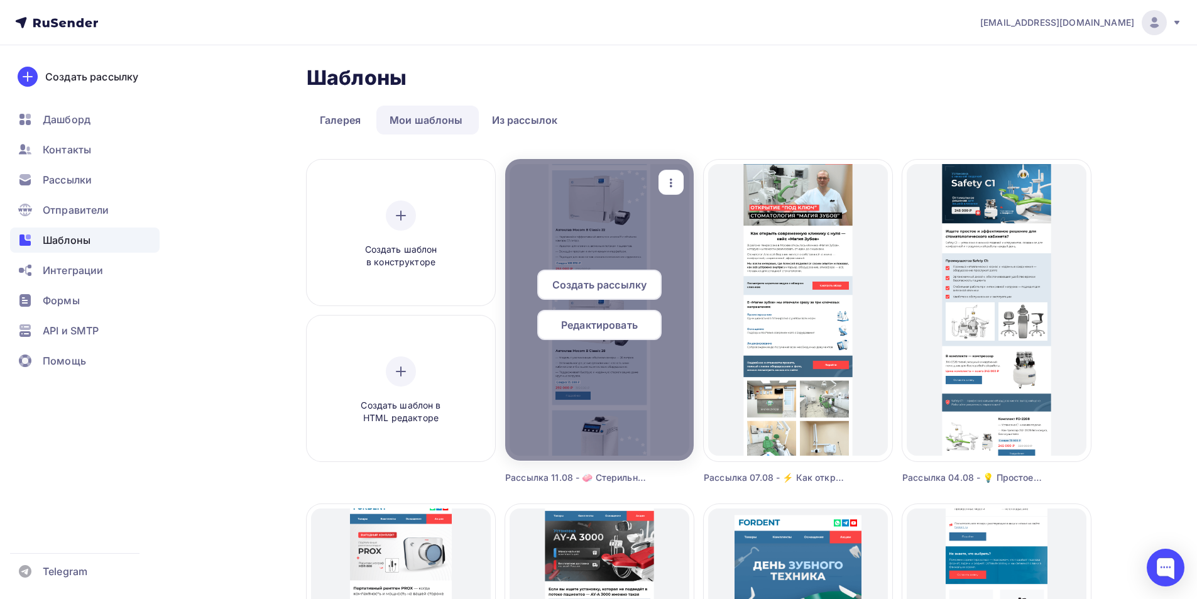
click at [589, 323] on span "Редактировать" at bounding box center [599, 324] width 77 height 15
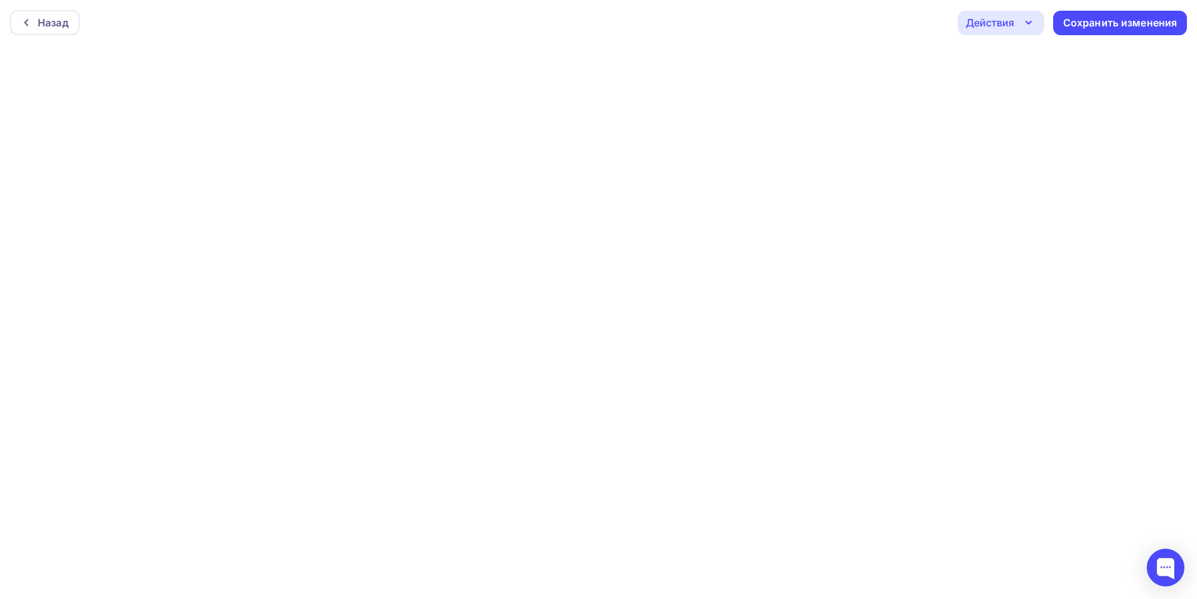
click at [1013, 23] on div "Действия" at bounding box center [990, 22] width 48 height 15
click at [1015, 62] on div "Отправить тестовое письмо" at bounding box center [1068, 59] width 144 height 15
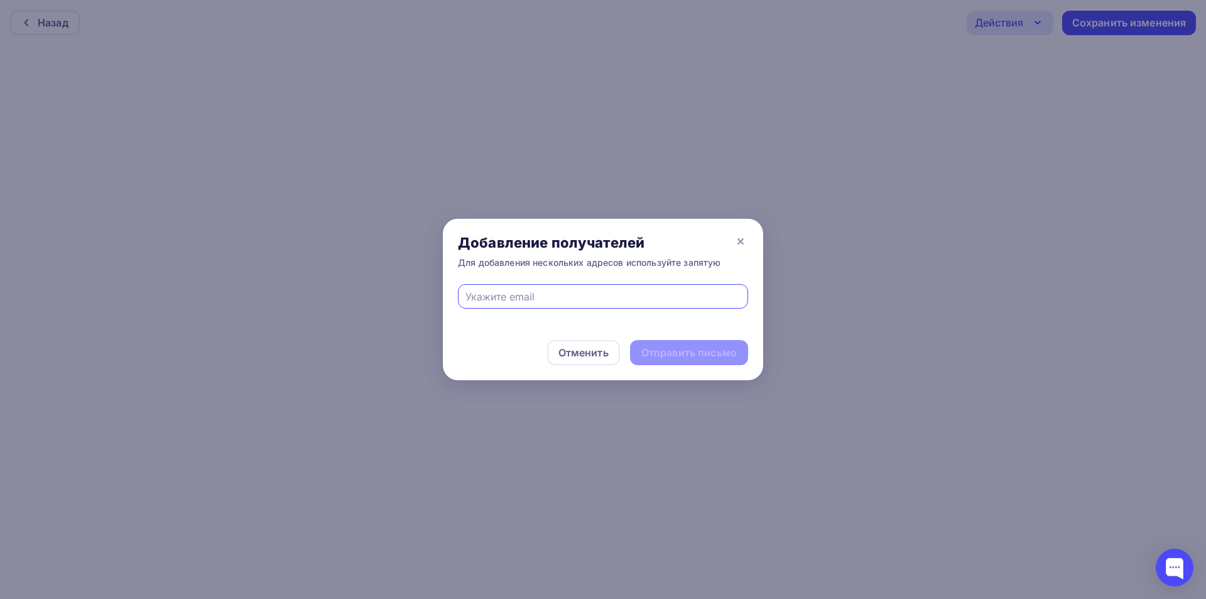
click at [628, 294] on input "text" at bounding box center [603, 296] width 276 height 15
type input "eskova.t.a@yandex.ru"
click at [702, 351] on div "Отправить письмо" at bounding box center [688, 353] width 95 height 14
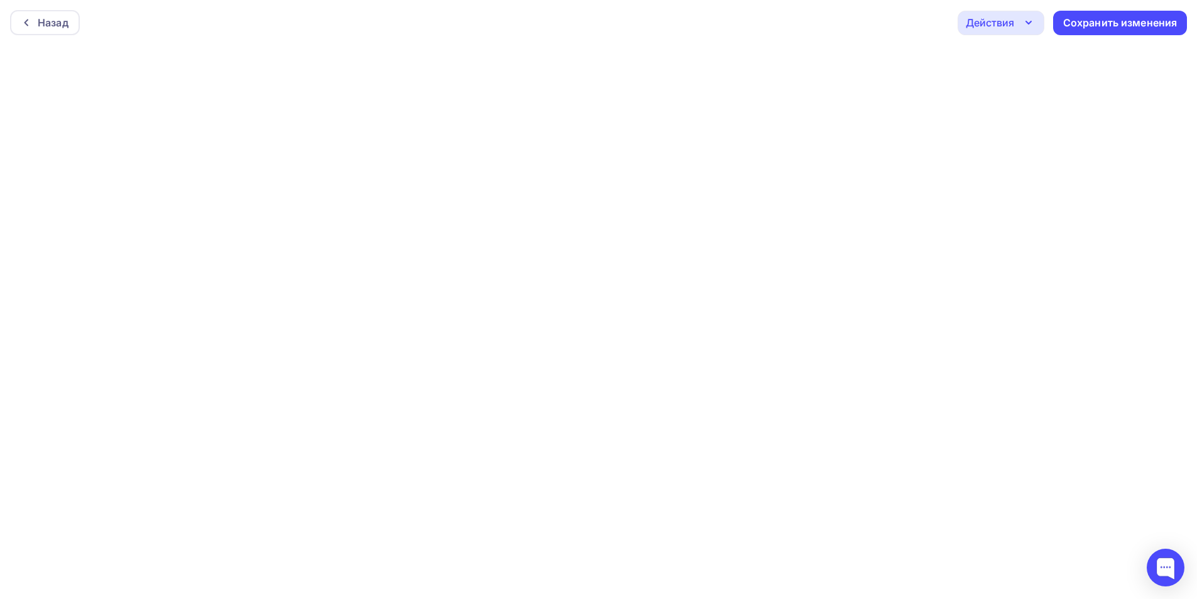
click at [1019, 17] on div "Действия" at bounding box center [1000, 23] width 87 height 24
click at [1021, 55] on div "Отправить тестовое письмо" at bounding box center [1068, 59] width 144 height 15
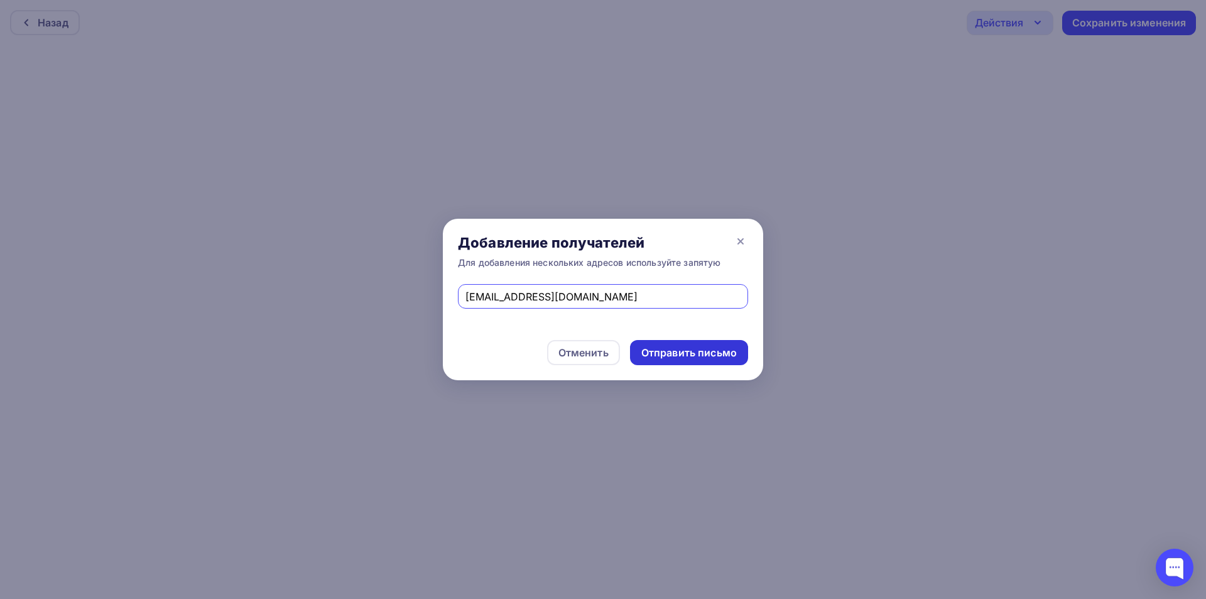
drag, startPoint x: 686, startPoint y: 354, endPoint x: 651, endPoint y: 315, distance: 51.6
click at [686, 353] on div "Отправить письмо" at bounding box center [688, 353] width 95 height 14
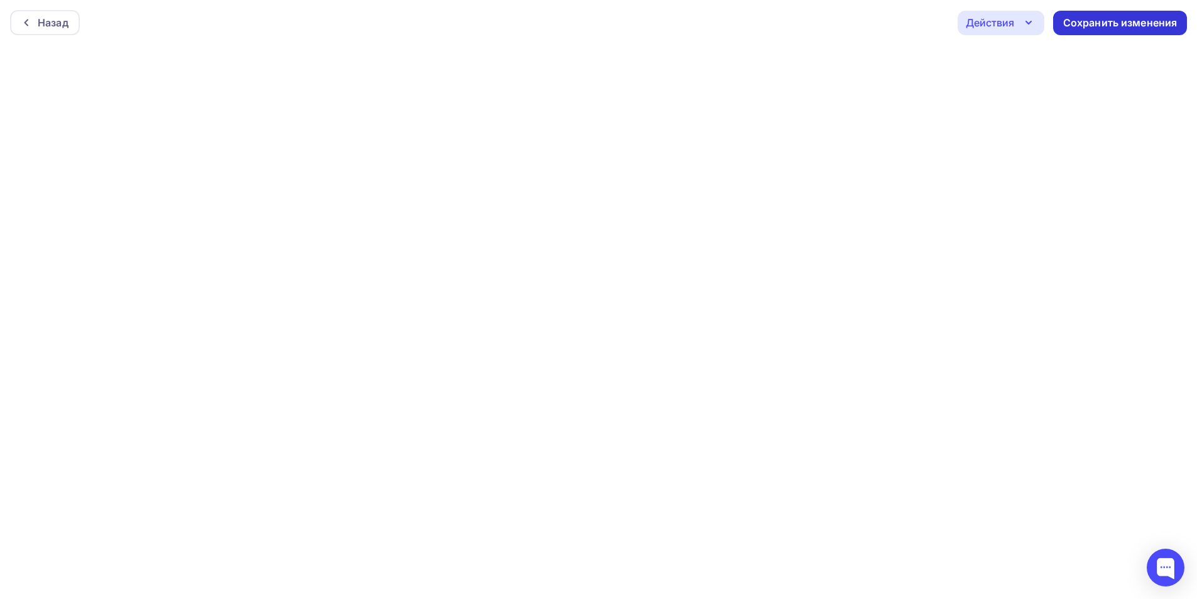
click at [1109, 26] on div "Сохранить изменения" at bounding box center [1120, 23] width 114 height 14
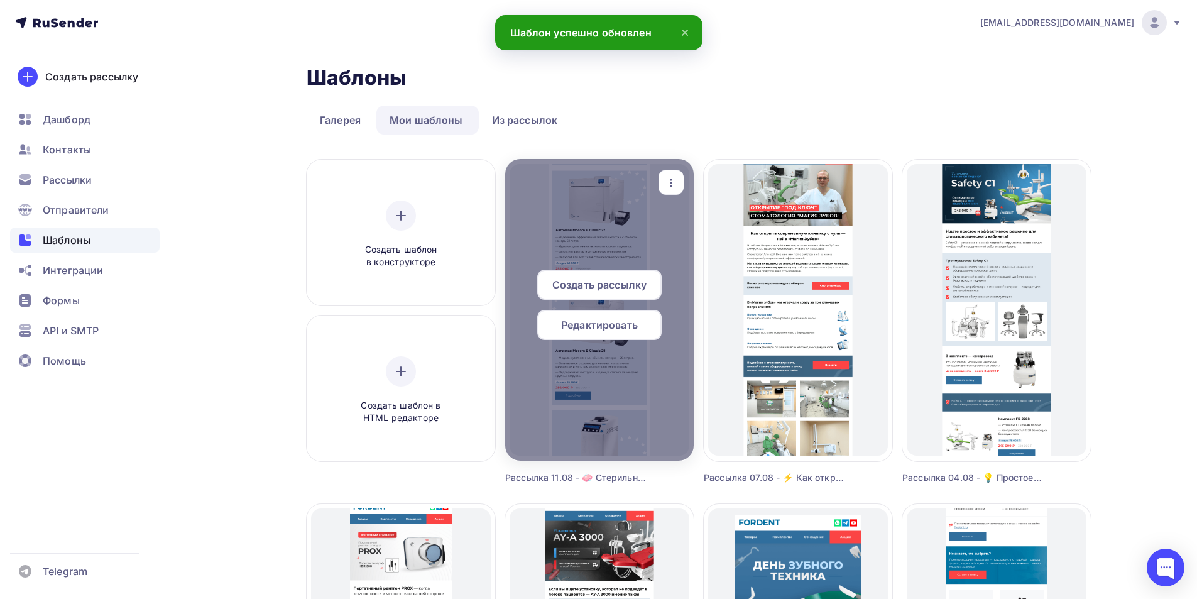
click at [612, 278] on span "Создать рассылку" at bounding box center [599, 284] width 94 height 15
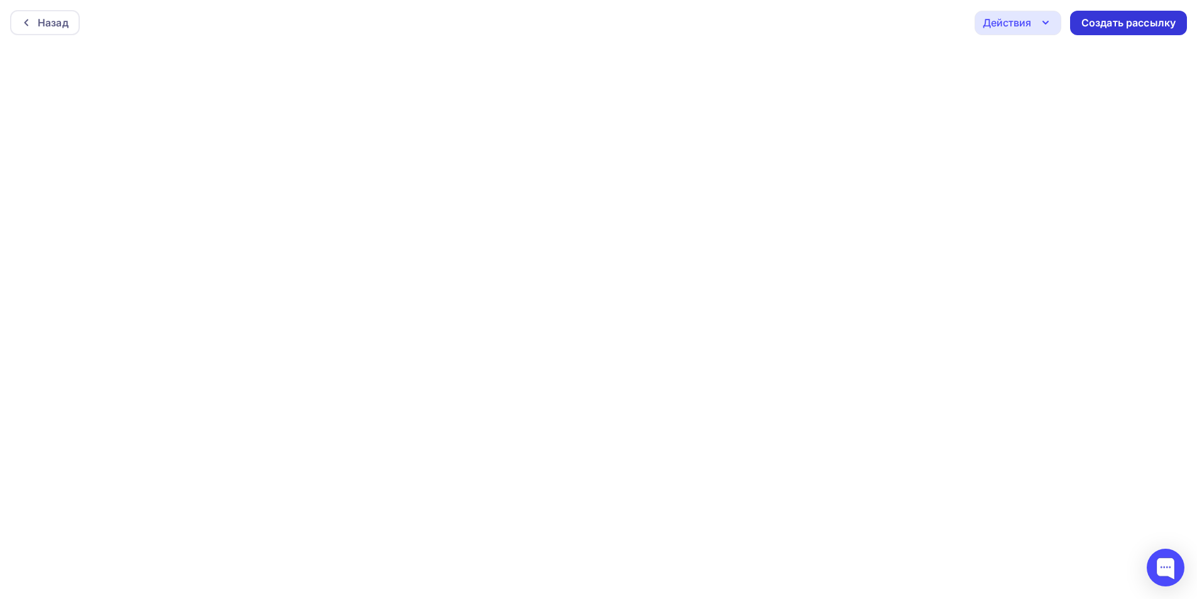
click at [1112, 29] on div "Создать рассылку" at bounding box center [1128, 23] width 94 height 14
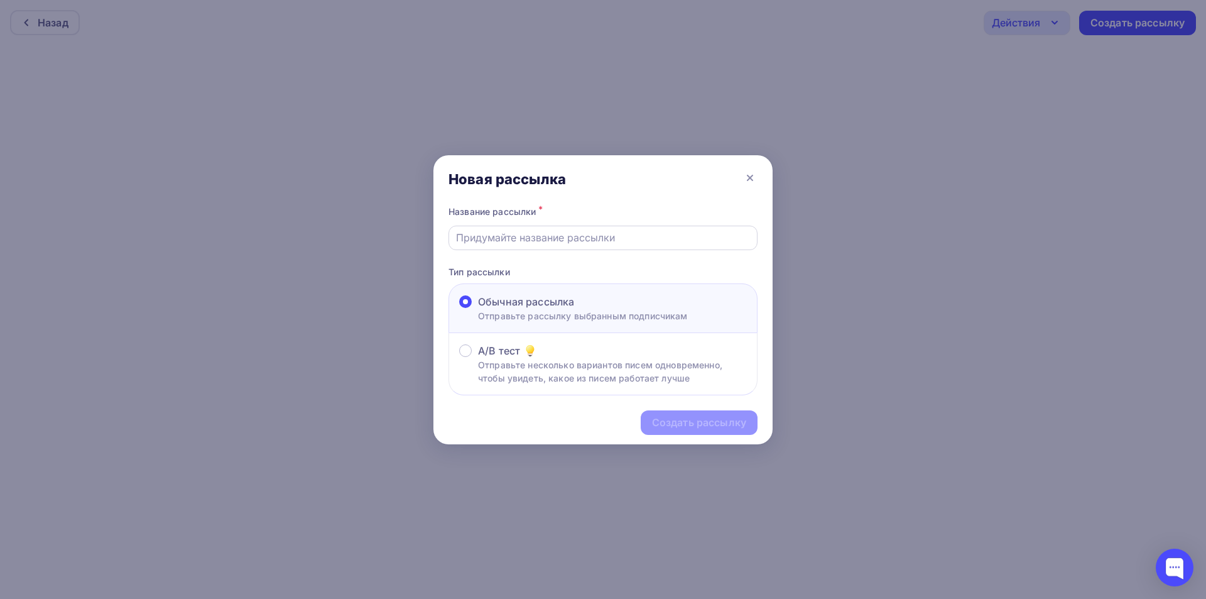
click at [577, 227] on div at bounding box center [603, 238] width 309 height 24
drag, startPoint x: 577, startPoint y: 252, endPoint x: 575, endPoint y: 246, distance: 6.6
click at [574, 253] on div "Название рассылки * Тип рассылки Обычная рассылка Отправьте рассылку выбранным …" at bounding box center [602, 299] width 339 height 193
click at [578, 237] on input "text" at bounding box center [603, 237] width 295 height 15
drag, startPoint x: 517, startPoint y: 237, endPoint x: 507, endPoint y: 241, distance: 10.5
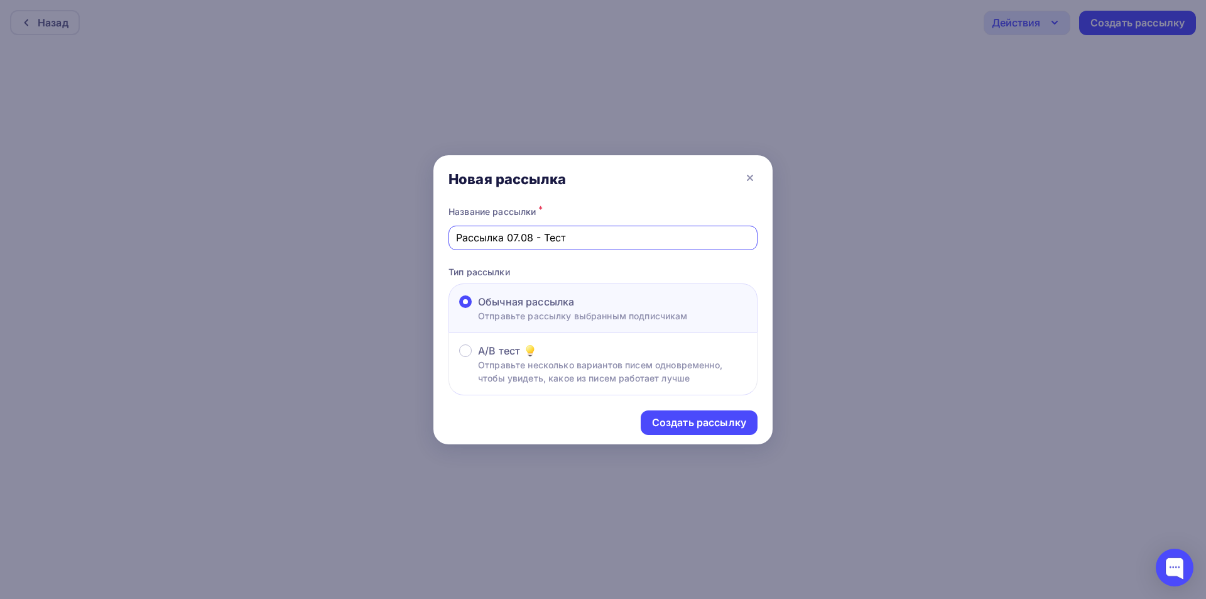
click at [507, 241] on input "Рассылка 07.08 - Тест" at bounding box center [603, 237] width 295 height 15
type input "Рассылка 11.08 - Тест"
click at [746, 175] on icon at bounding box center [750, 177] width 15 height 15
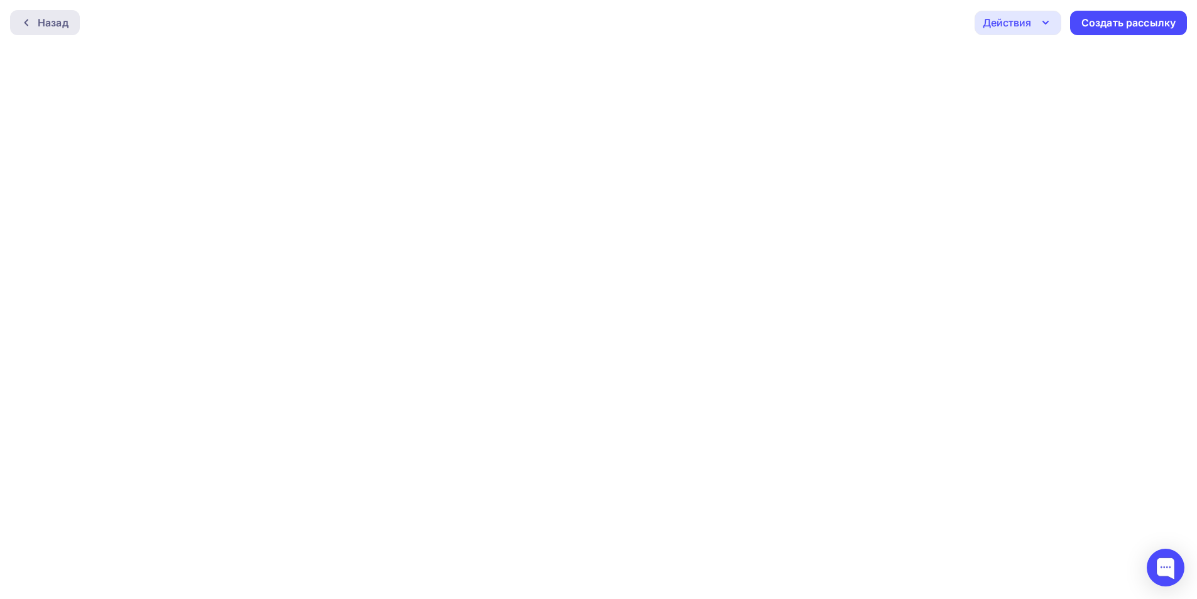
click at [42, 20] on div "Назад" at bounding box center [53, 22] width 31 height 15
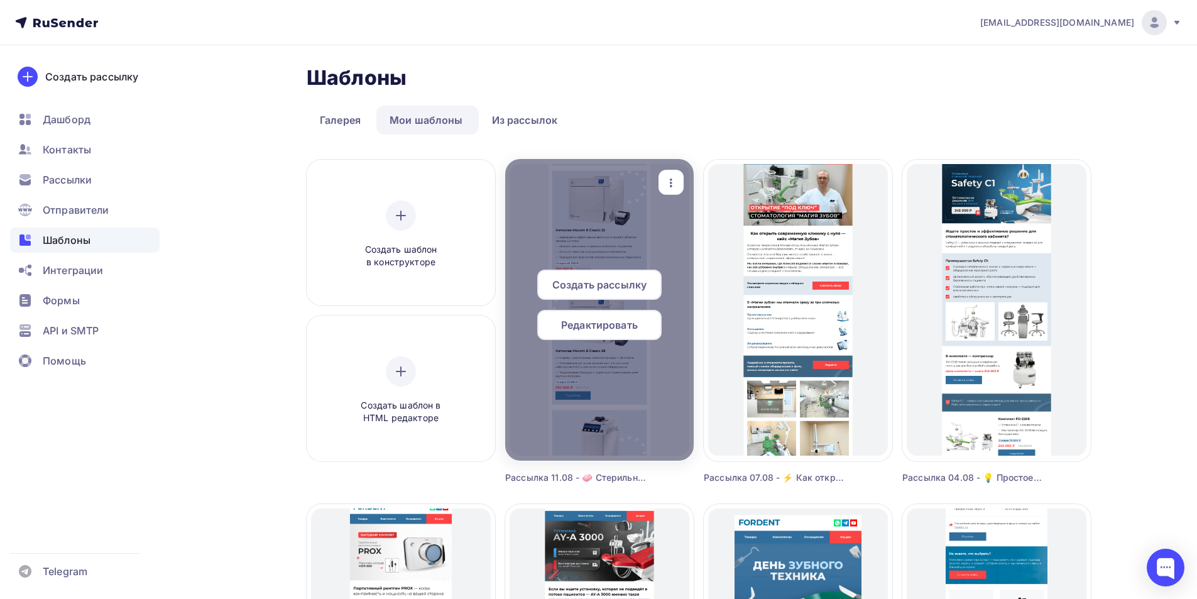
click at [589, 322] on span "Редактировать" at bounding box center [599, 324] width 77 height 15
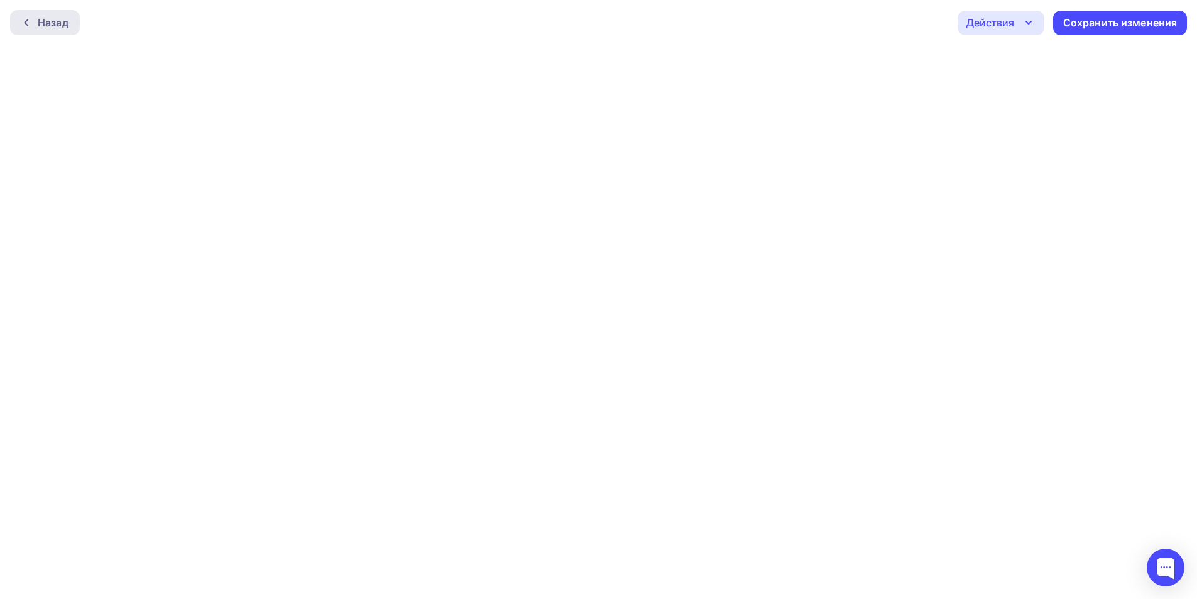
click at [58, 23] on div "Назад" at bounding box center [53, 22] width 31 height 15
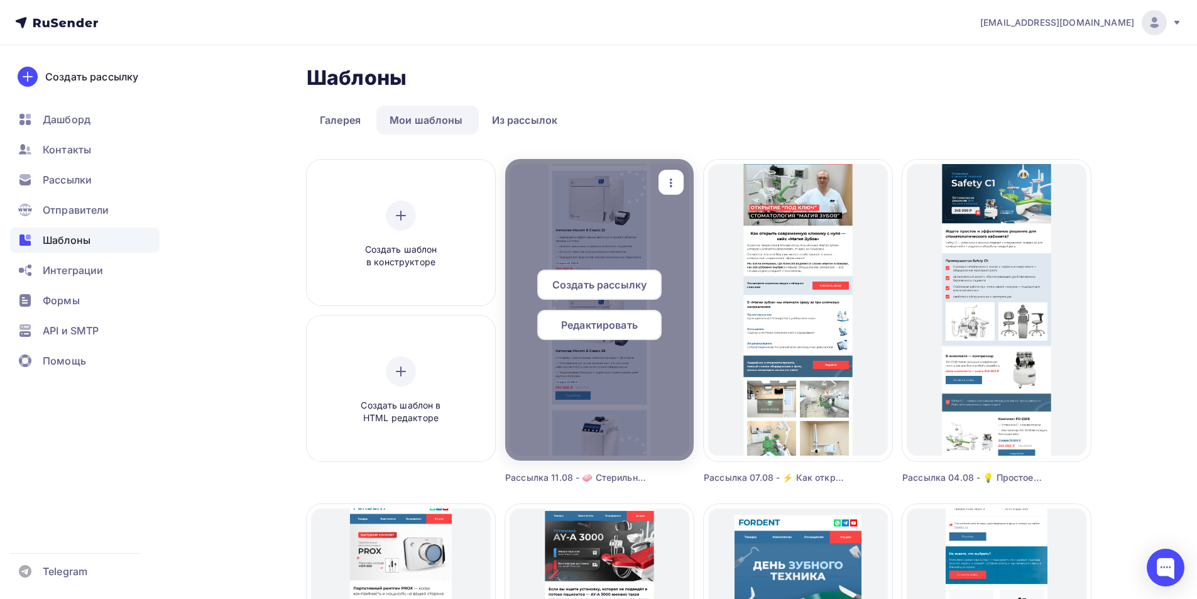
click at [586, 287] on span "Создать рассылку" at bounding box center [599, 284] width 94 height 15
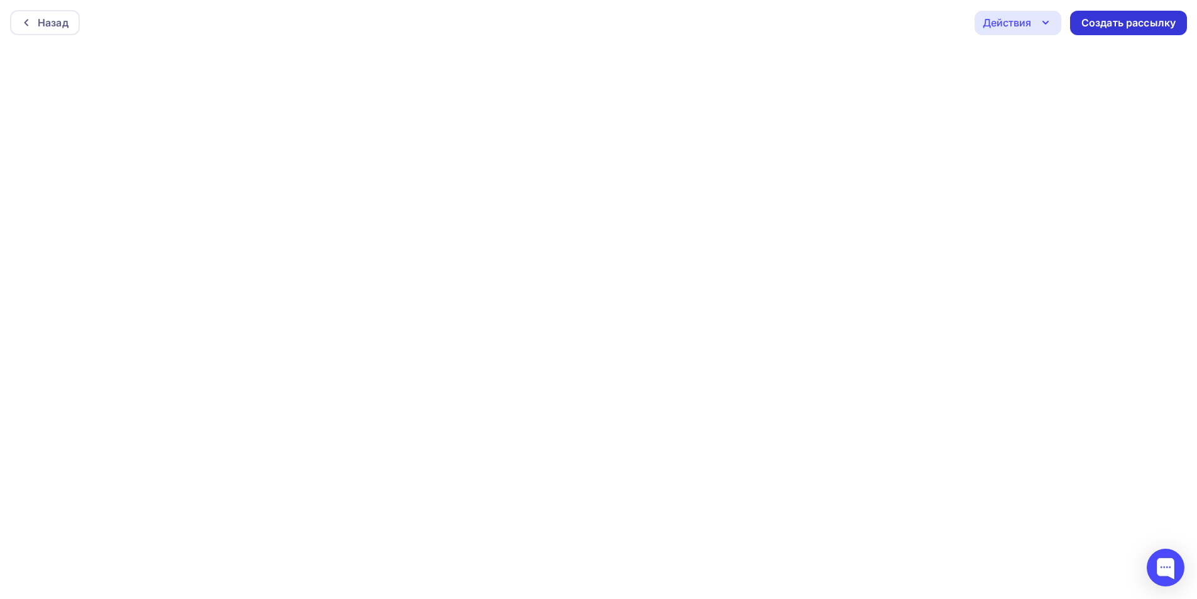
click at [1164, 28] on div "Создать рассылку" at bounding box center [1128, 23] width 94 height 14
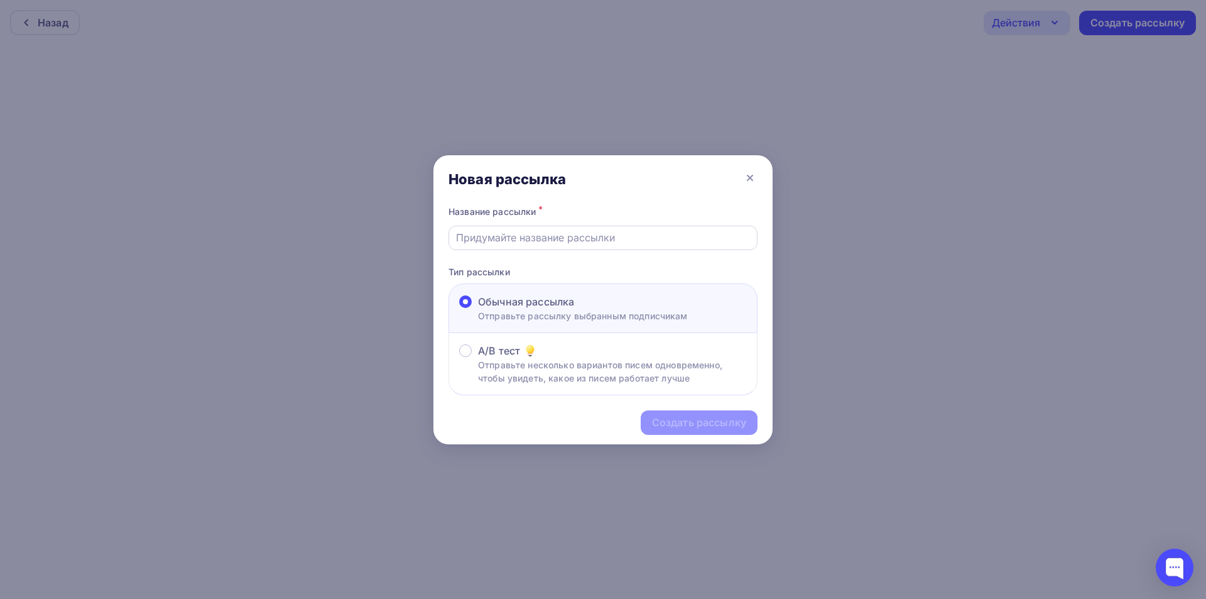
click at [575, 231] on input "text" at bounding box center [603, 237] width 295 height 15
drag, startPoint x: 518, startPoint y: 237, endPoint x: 506, endPoint y: 239, distance: 12.6
click at [506, 239] on input "Рассылка 07.08 - Тест" at bounding box center [603, 237] width 295 height 15
type input "Рассылка 11.08 - Тест"
click at [738, 435] on div "Создать рассылку" at bounding box center [602, 422] width 339 height 55
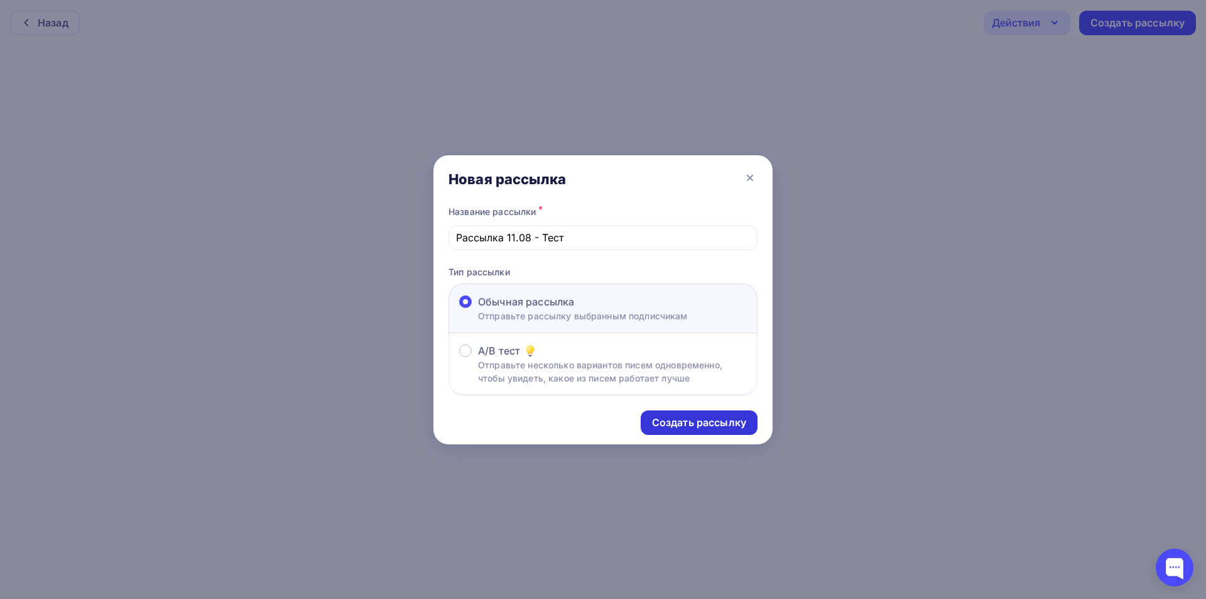
click at [712, 425] on div "Создать рассылку" at bounding box center [699, 422] width 94 height 14
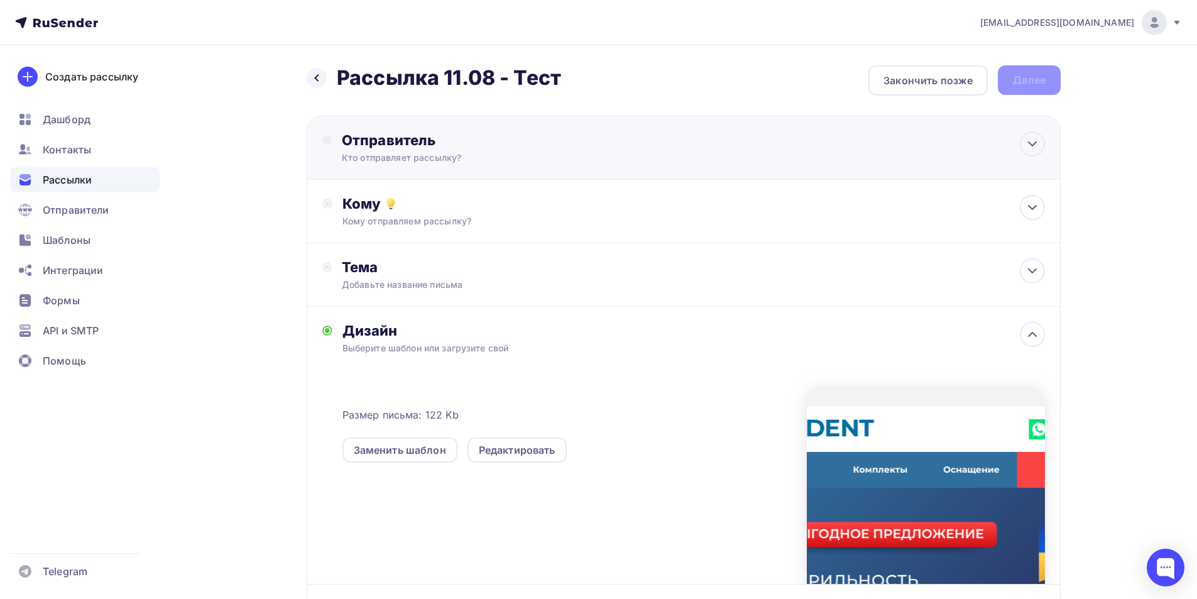
click at [508, 173] on div "Отправитель Кто отправляет рассылку? Email * it@fordent.ru noreply@fordent.ru i…" at bounding box center [684, 148] width 754 height 64
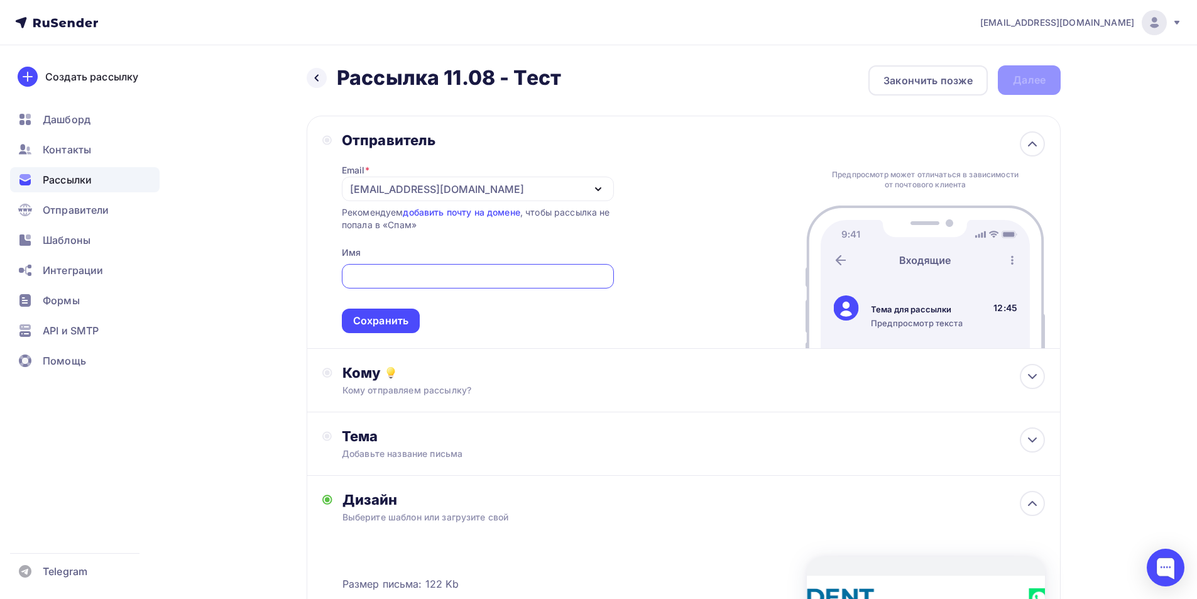
click at [411, 275] on input "text" at bounding box center [478, 276] width 258 height 15
click at [435, 187] on div "[EMAIL_ADDRESS][DOMAIN_NAME]" at bounding box center [478, 189] width 272 height 24
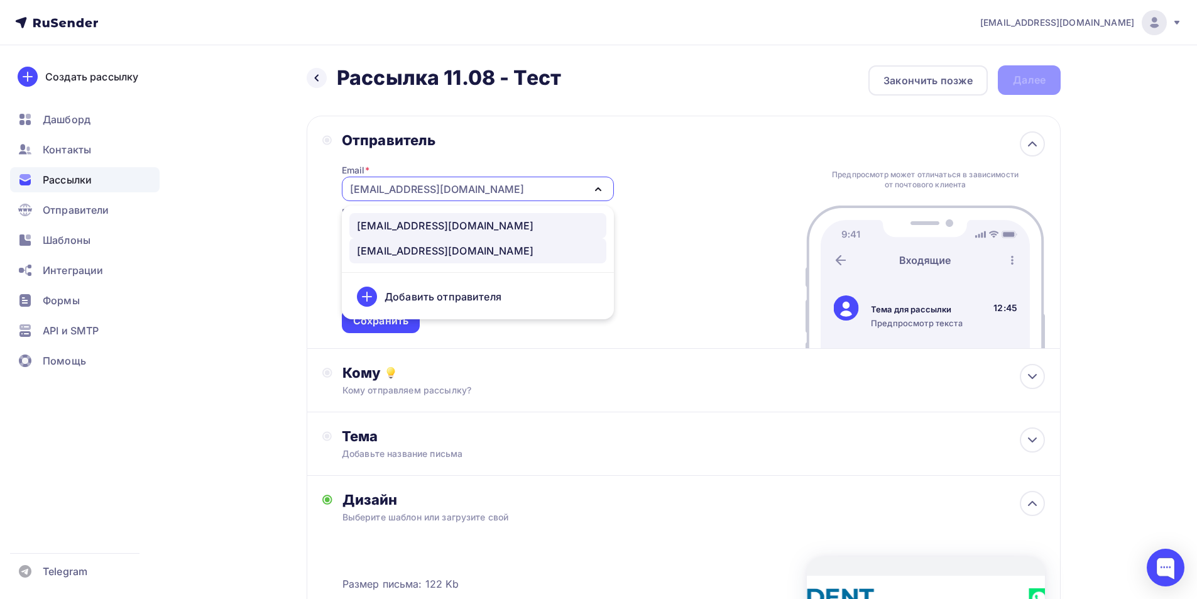
click at [430, 222] on div "[EMAIL_ADDRESS][DOMAIN_NAME]" at bounding box center [445, 225] width 177 height 15
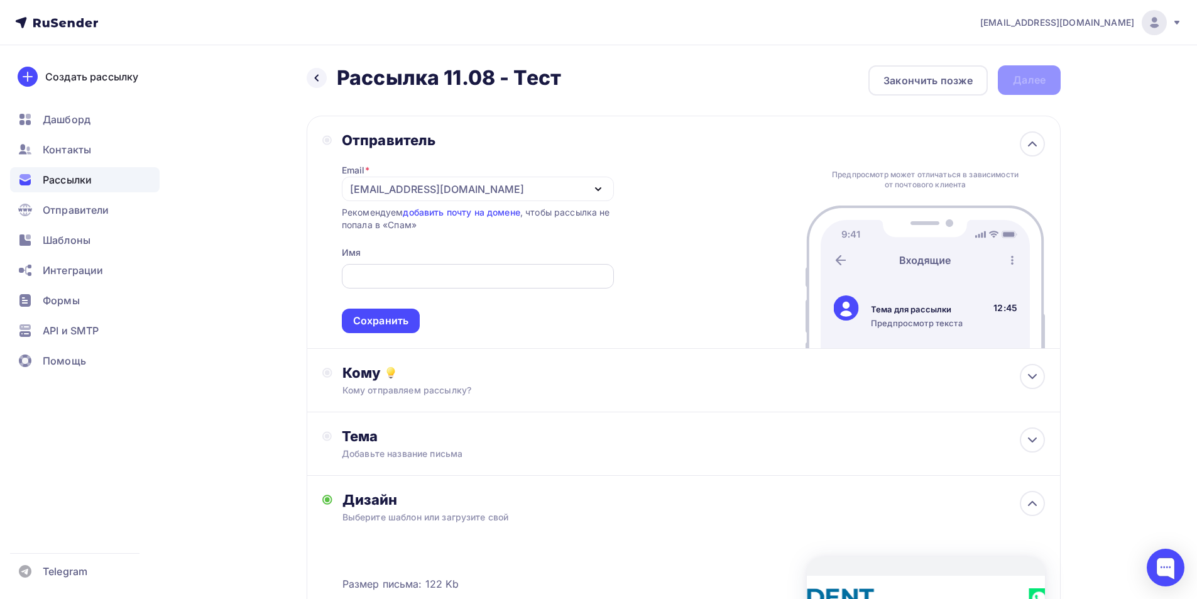
click at [418, 274] on input "text" at bounding box center [478, 276] width 258 height 15
type input "Компания FORDENT"
click at [389, 319] on div "Сохранить" at bounding box center [380, 320] width 55 height 14
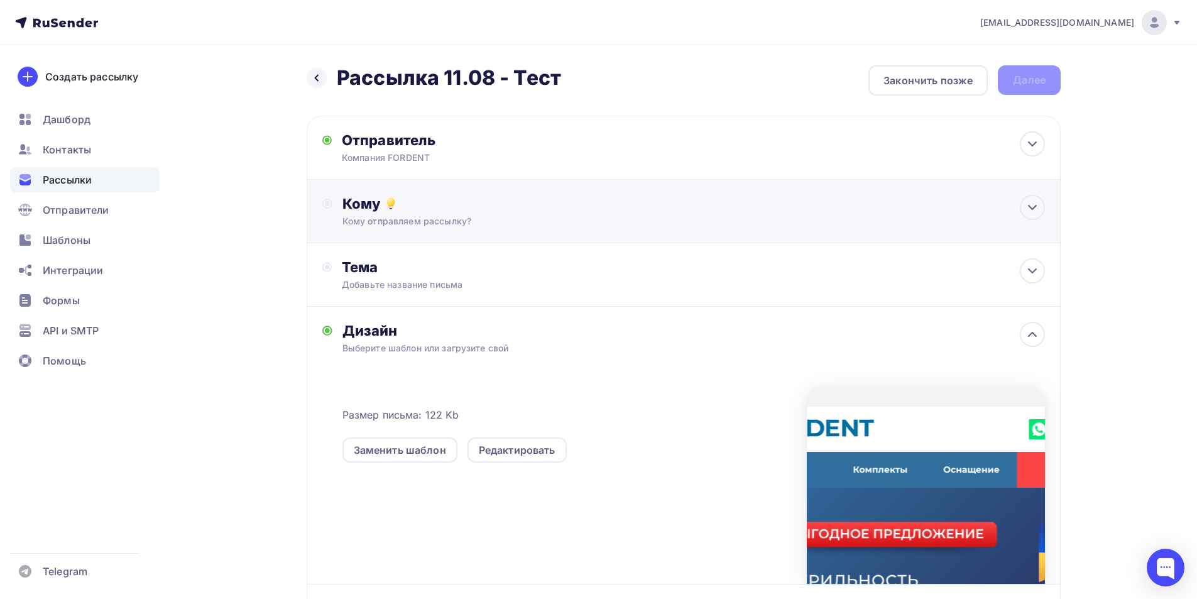
click at [438, 215] on div "Кому отправляем рассылку?" at bounding box center [658, 221] width 633 height 13
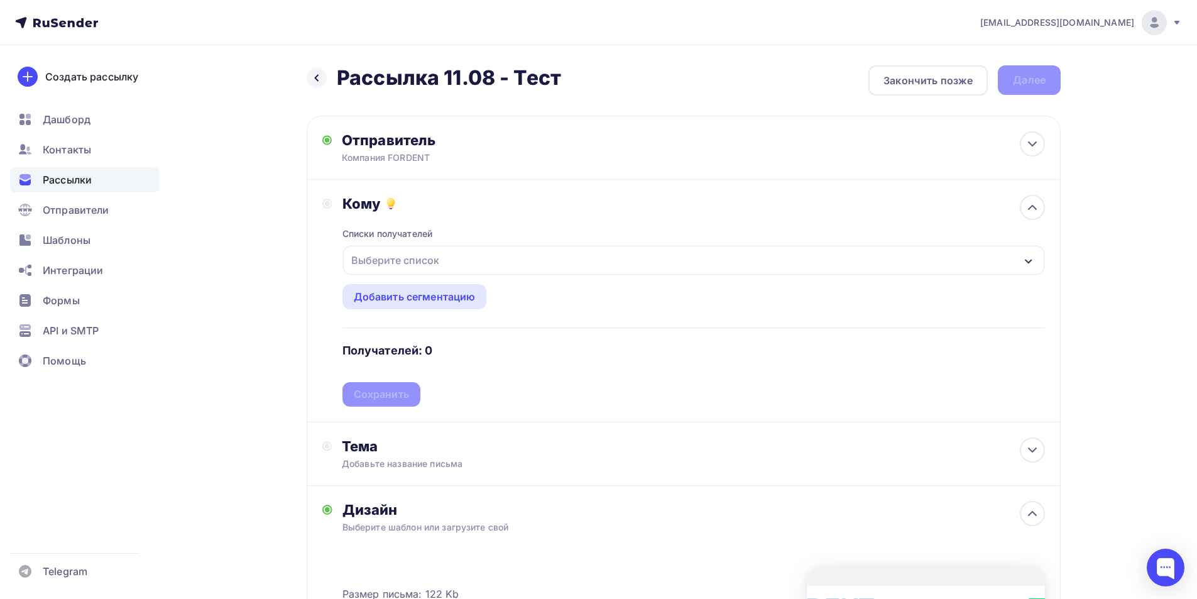
drag, startPoint x: 455, startPoint y: 262, endPoint x: 442, endPoint y: 383, distance: 121.9
click at [454, 263] on div "Выберите список" at bounding box center [693, 260] width 701 height 29
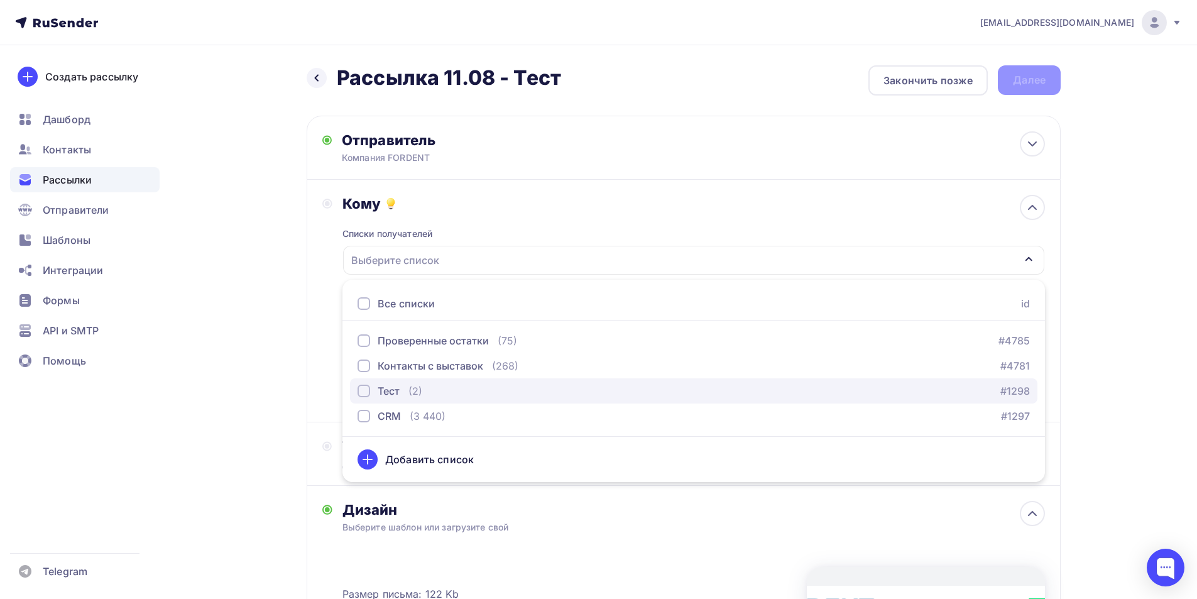
click at [393, 395] on div "Тест" at bounding box center [389, 390] width 22 height 15
click at [269, 359] on div "Назад Рассылка 11.08 - Тест Рассылка 11.08 - Тест Закончить позже Далее Отправи…" at bounding box center [599, 476] width 1030 height 863
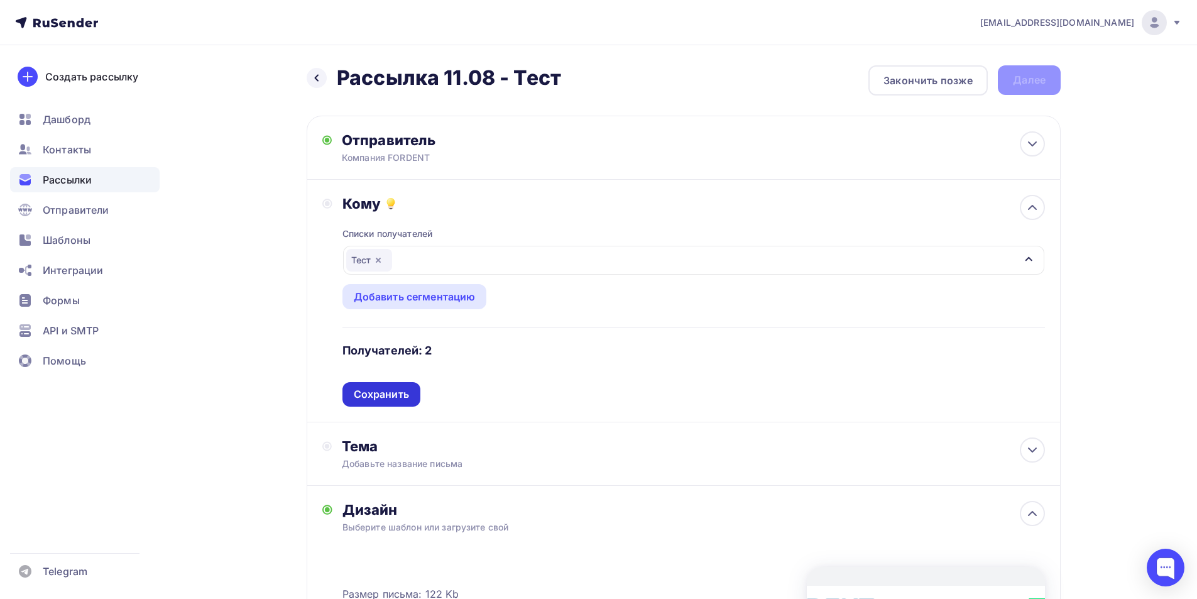
click at [384, 389] on div "Сохранить" at bounding box center [381, 394] width 55 height 14
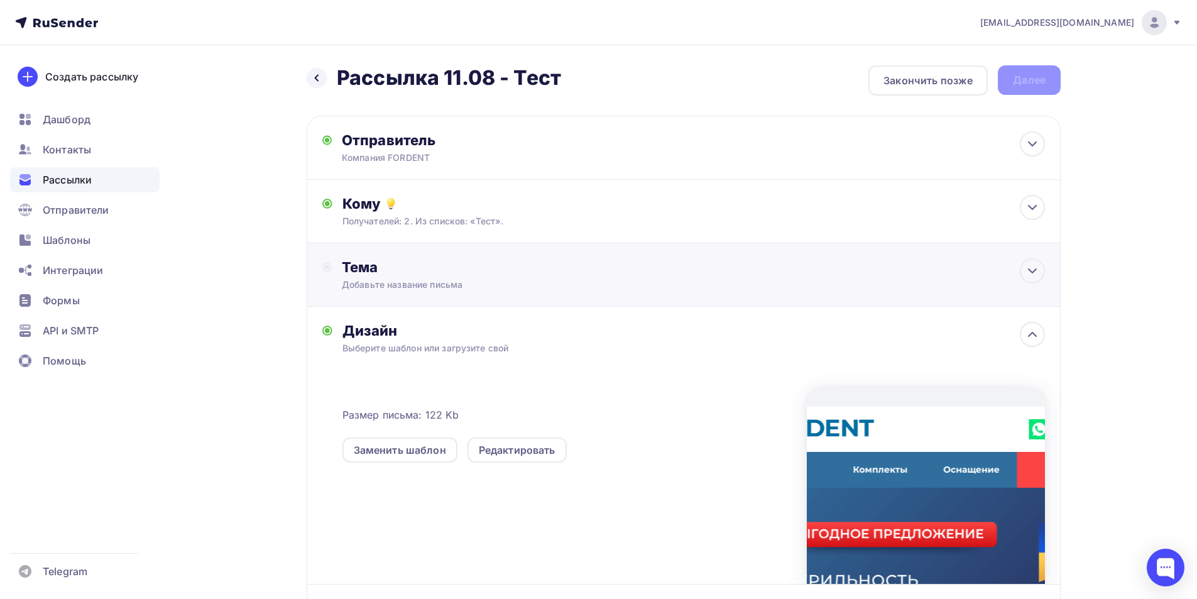
click at [408, 300] on div "Тема Добавьте название письма Тема * Рекомендуем использовать не более 150 симв…" at bounding box center [684, 274] width 754 height 63
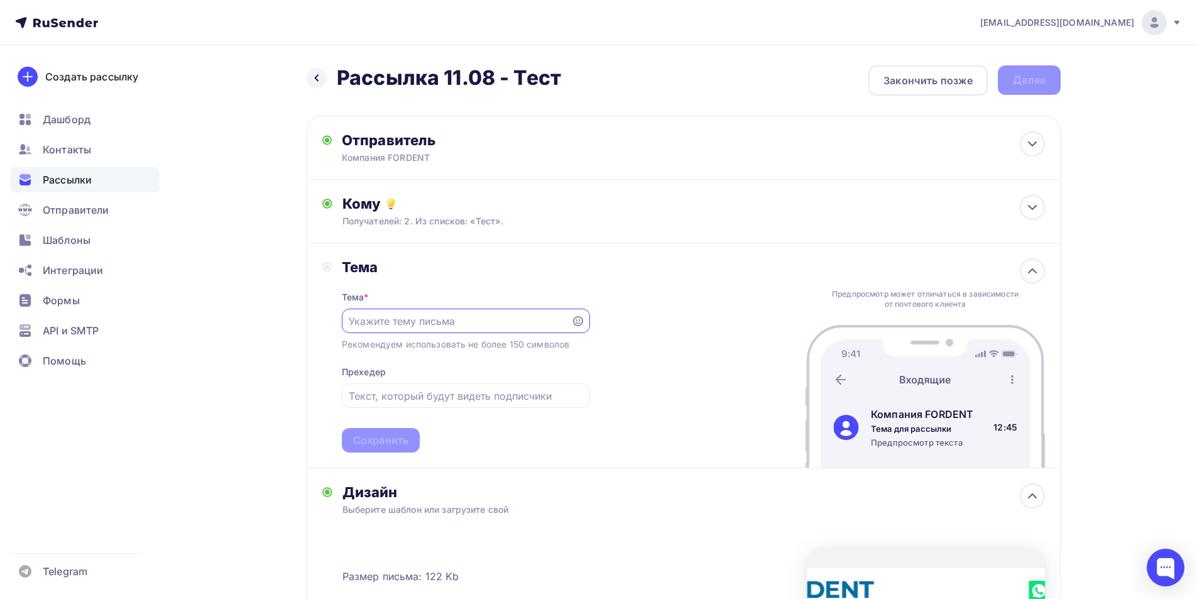
paste input "🧼 Стерильность — основа доверия в стоматологии"
type input "🧼 Стерильность — основа доверия в стоматологии"
click at [397, 402] on input "text" at bounding box center [466, 395] width 234 height 15
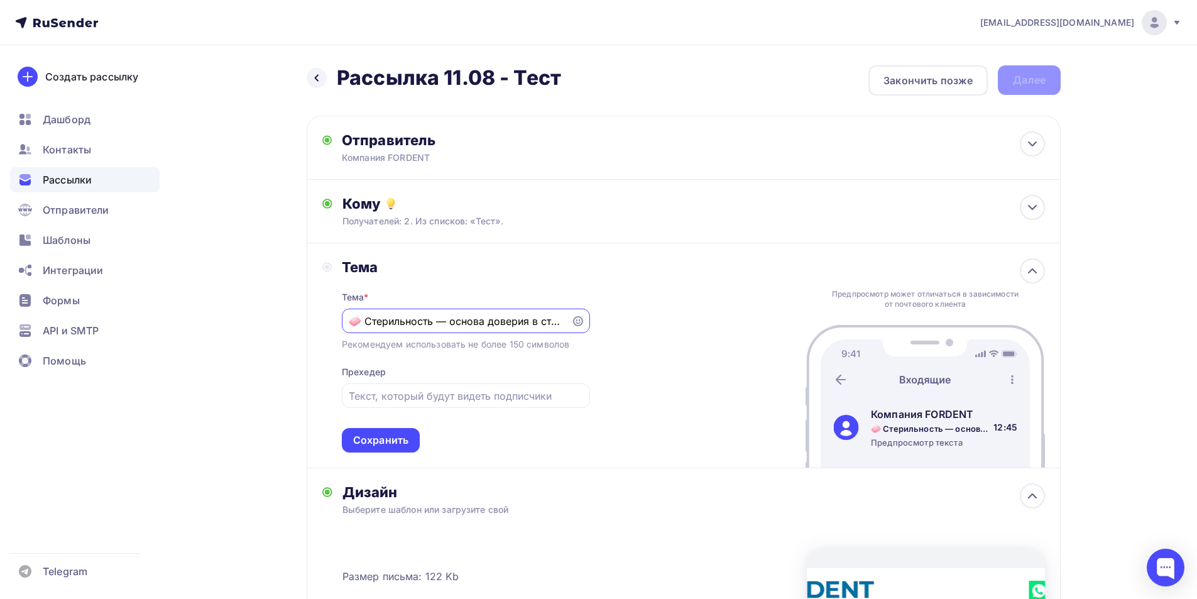
paste input "Выгодные предложения"
type input "Выгодные предложения"
click at [385, 445] on div "Сохранить" at bounding box center [380, 440] width 55 height 14
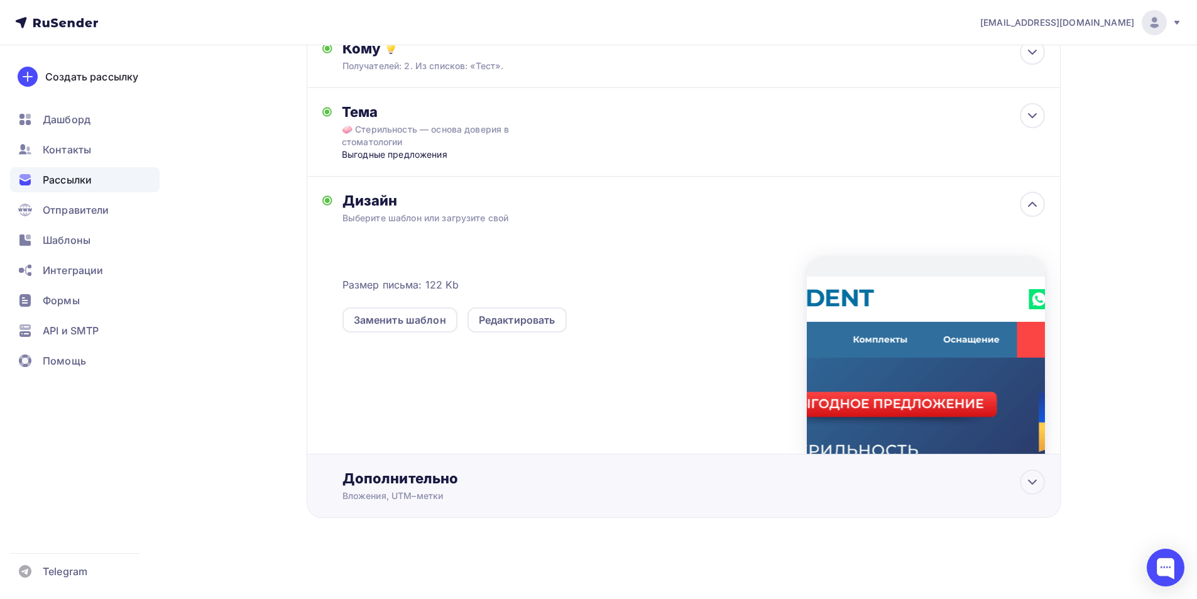
click at [479, 460] on div "Дополнительно Вложения, UTM–метки Вложения Добавить файл Максимальный суммарный…" at bounding box center [684, 485] width 754 height 63
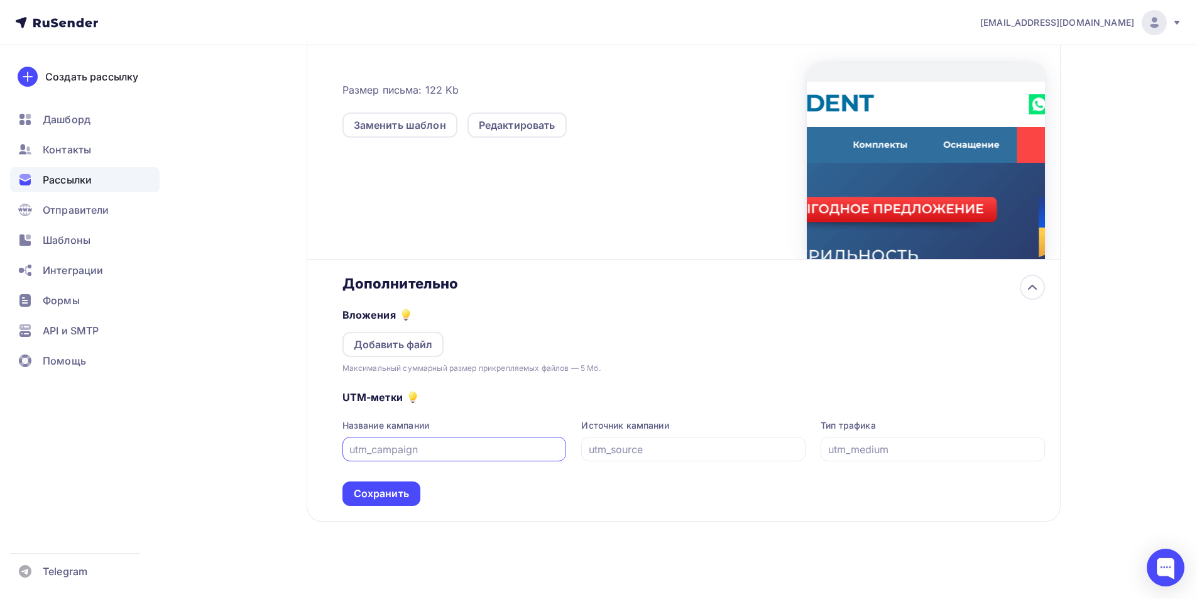
scroll to position [354, 0]
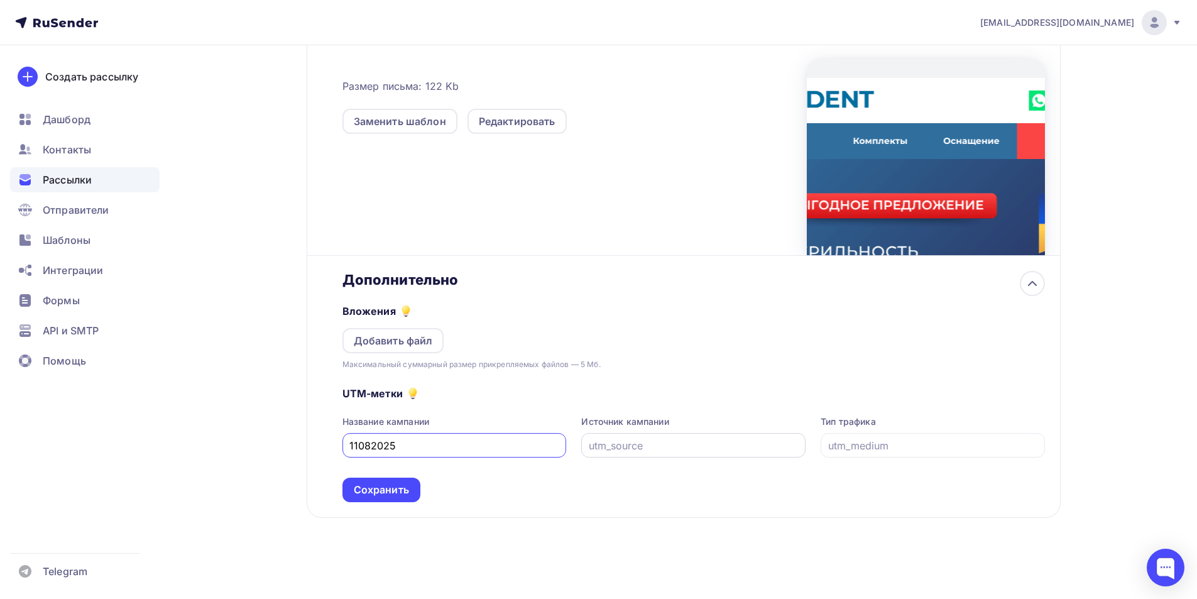
type input "11082025"
click at [672, 438] on input "text" at bounding box center [694, 445] width 210 height 15
drag, startPoint x: 637, startPoint y: 442, endPoint x: 542, endPoint y: 437, distance: 95.0
click at [542, 437] on div "Название кампании 11082025 Источник кампании email Тип трафика" at bounding box center [693, 436] width 702 height 42
type input "email"
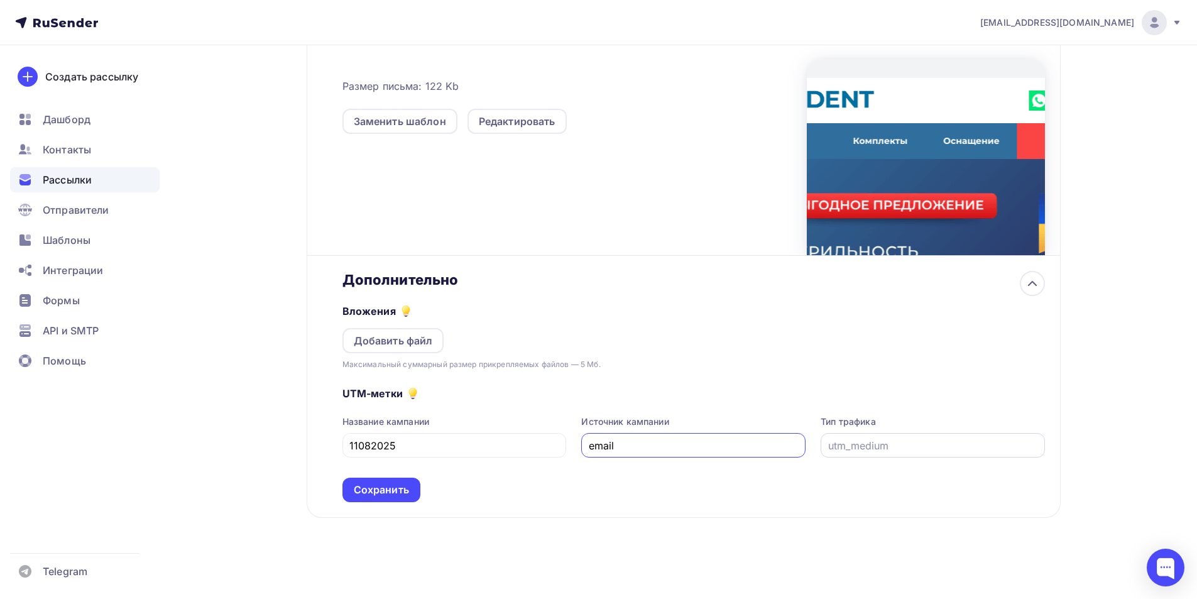
drag, startPoint x: 864, startPoint y: 441, endPoint x: 853, endPoint y: 439, distance: 10.8
click at [862, 439] on input "text" at bounding box center [933, 445] width 210 height 15
paste input "email"
type input "email"
click at [395, 483] on div "Сохранить" at bounding box center [381, 489] width 55 height 14
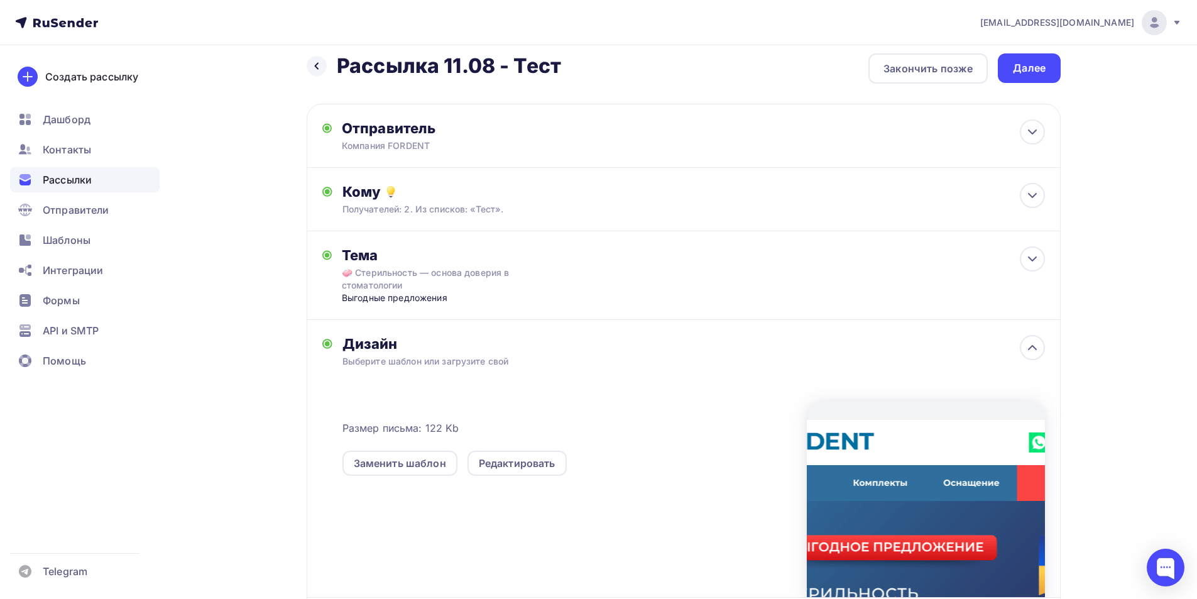
scroll to position [0, 0]
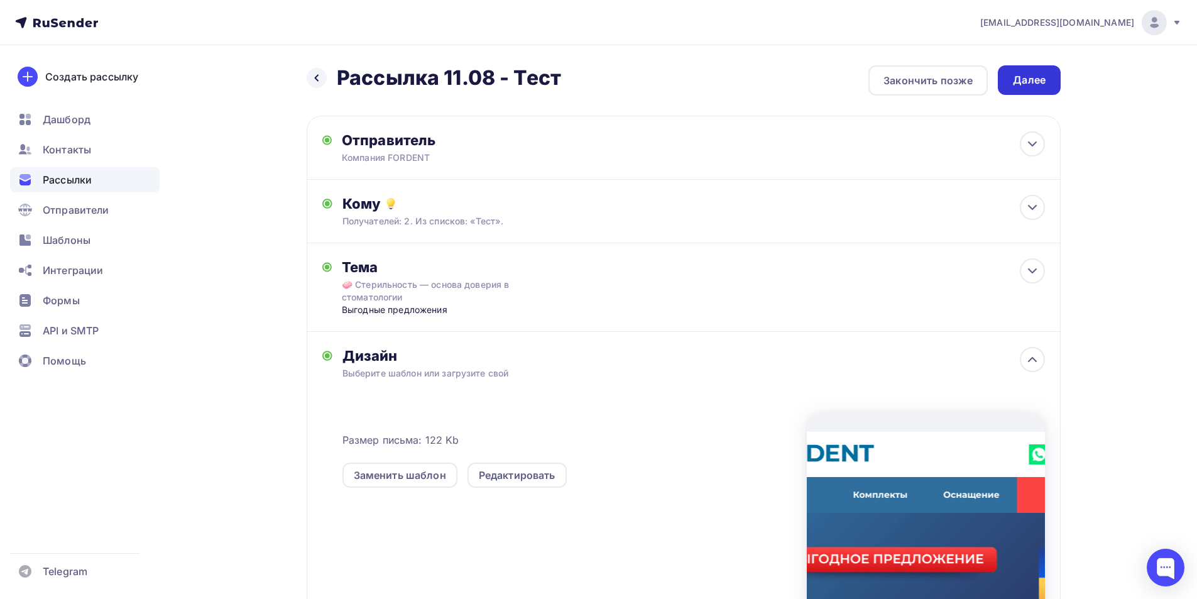
click at [1052, 72] on div "Далее" at bounding box center [1029, 80] width 63 height 30
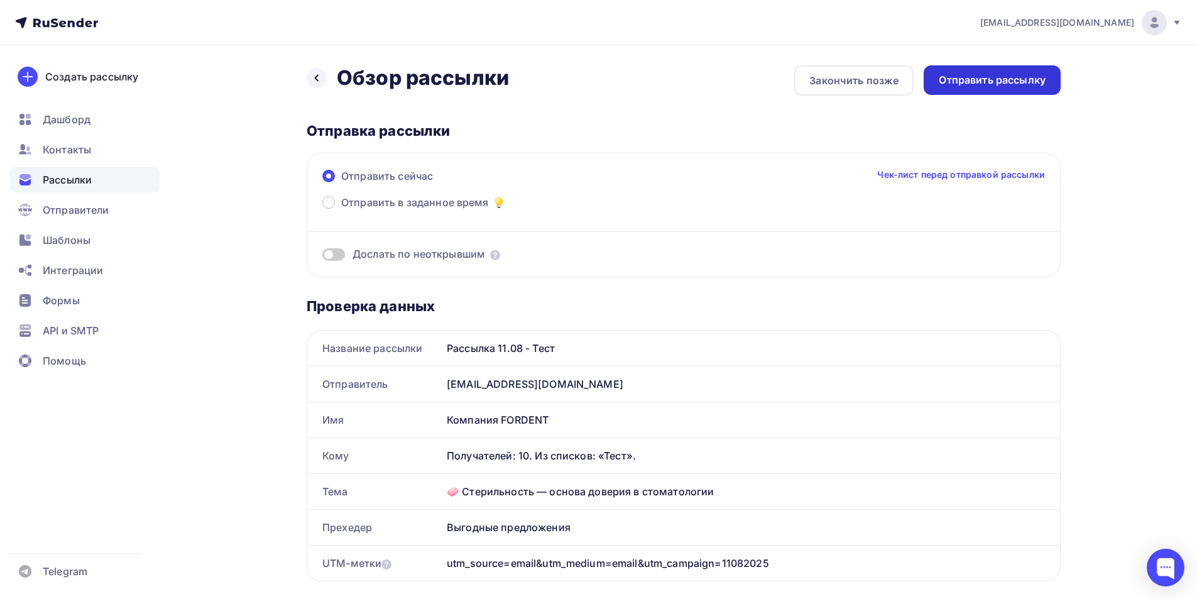
click at [1018, 91] on div "Отправить рассылку" at bounding box center [991, 80] width 137 height 30
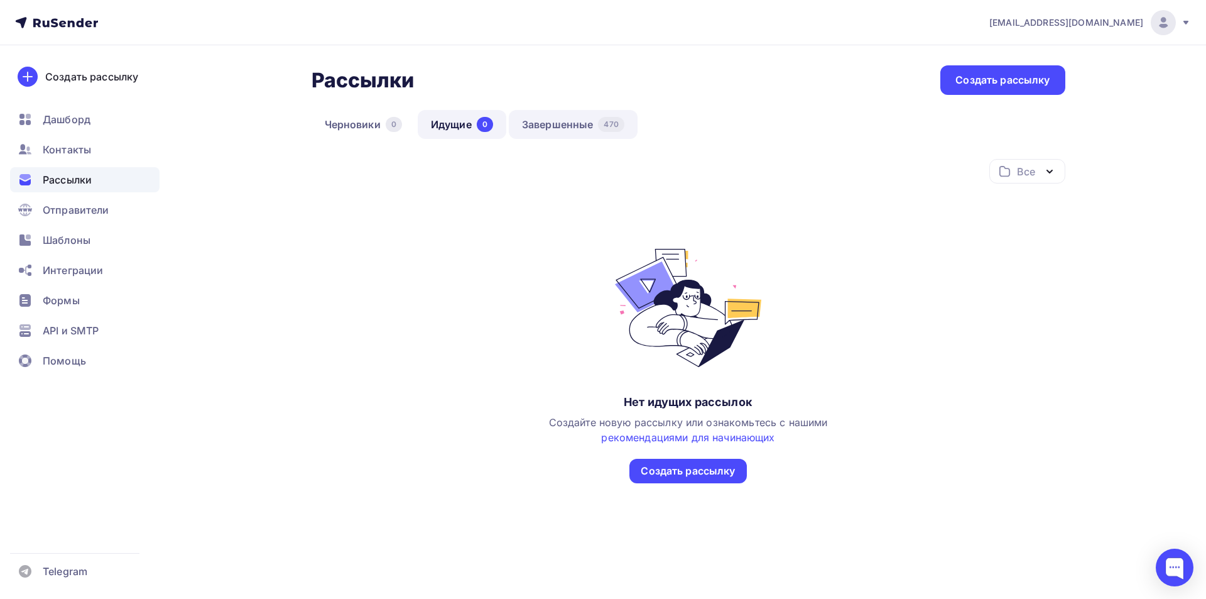
click at [592, 131] on link "Завершенные 470" at bounding box center [573, 124] width 129 height 29
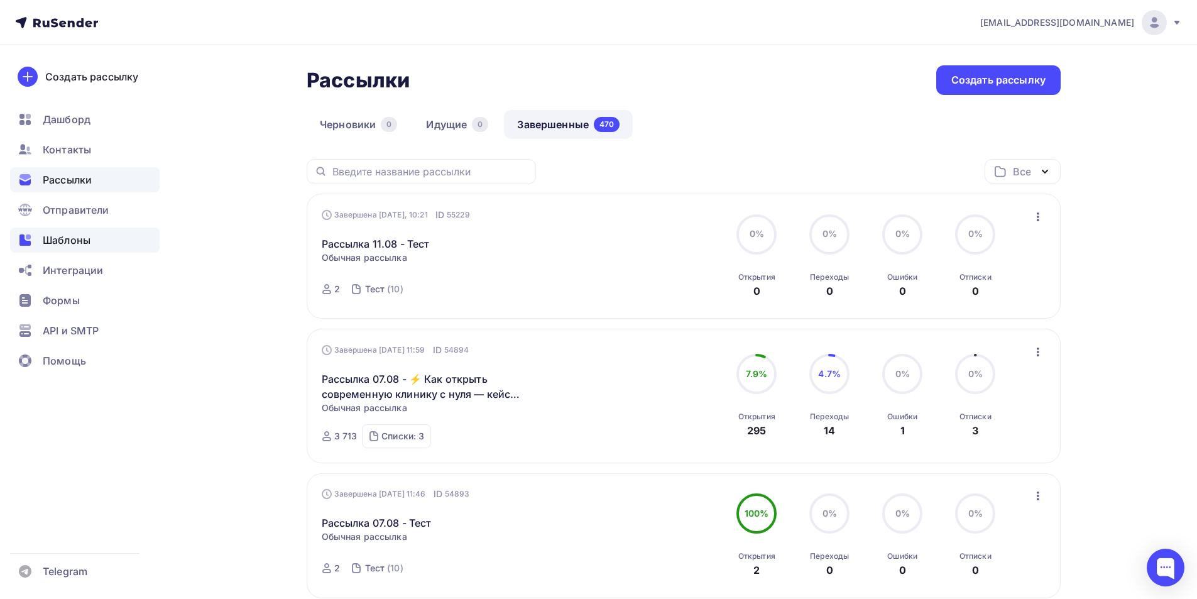
click at [67, 244] on span "Шаблоны" at bounding box center [67, 239] width 48 height 15
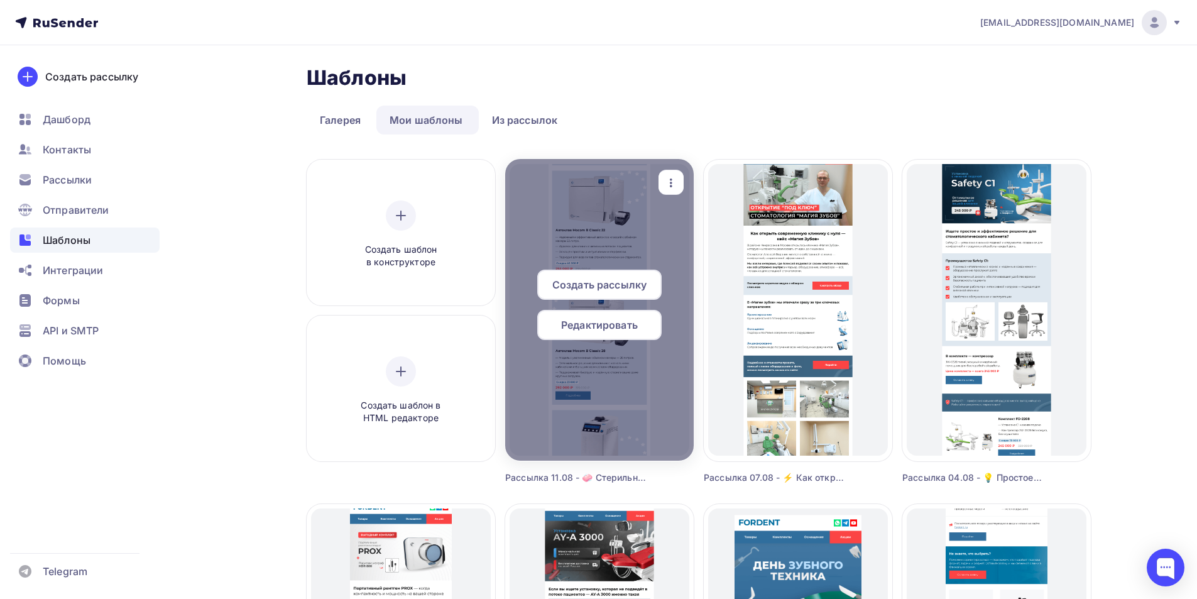
click at [600, 274] on div "Создать рассылку" at bounding box center [599, 284] width 124 height 30
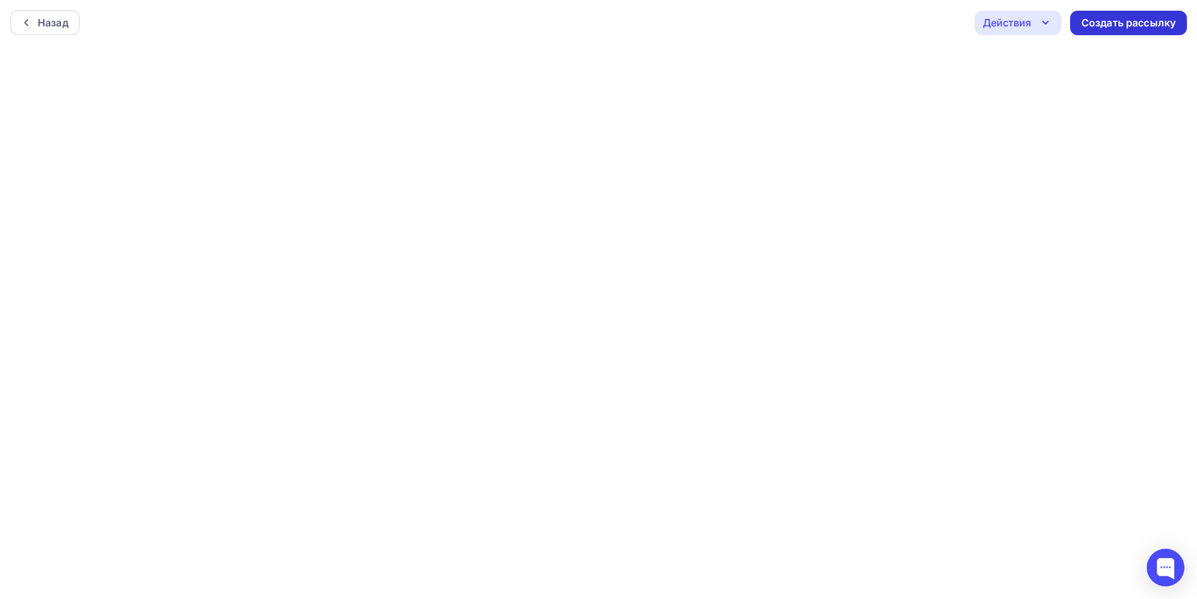
click at [1138, 22] on div "Создать рассылку" at bounding box center [1128, 23] width 94 height 14
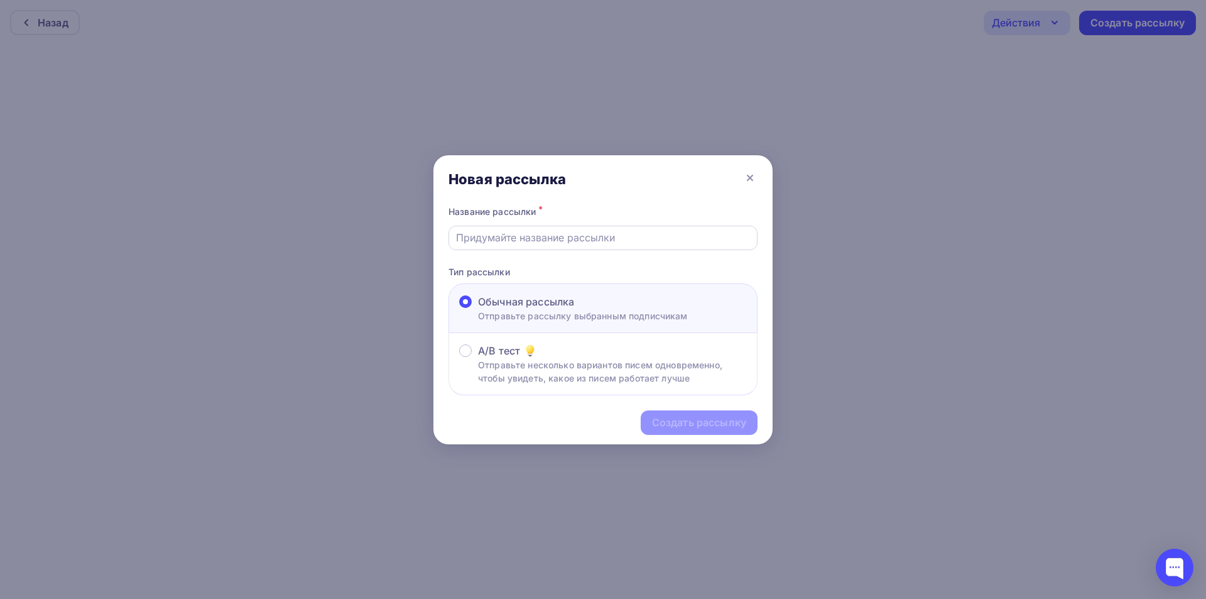
click at [543, 248] on div at bounding box center [603, 238] width 309 height 24
click at [553, 237] on input "text" at bounding box center [603, 237] width 295 height 15
drag, startPoint x: 516, startPoint y: 234, endPoint x: 507, endPoint y: 232, distance: 9.6
click at [507, 232] on input "Рассылка 07.08 - Тест" at bounding box center [603, 237] width 295 height 15
click at [554, 242] on input "Рассылка 11.08 - Тест" at bounding box center [603, 237] width 295 height 15
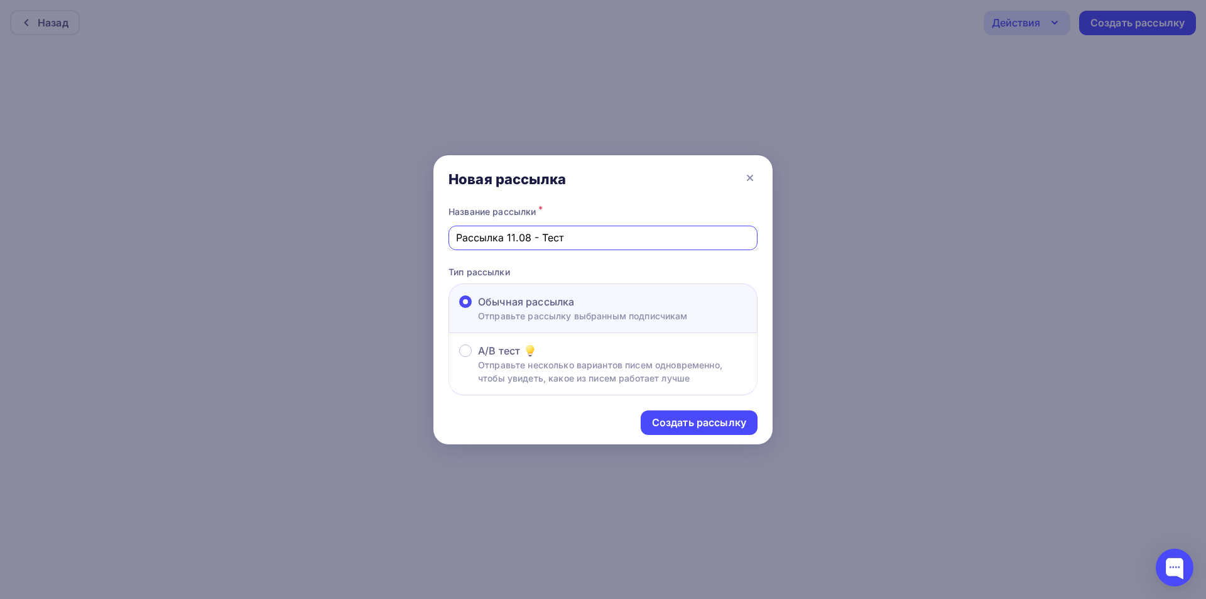
click at [554, 242] on input "Рассылка 11.08 - Тест" at bounding box center [603, 237] width 295 height 15
paste input "🧼 Стерильность — основа доверия в стоматологии Выгодные предложения"
type input "Рассылка 11.08 - 🧼 Стерильность — основа доверия в стоматологии Выгодные предло…"
click at [705, 419] on div "Создать рассылку" at bounding box center [699, 422] width 94 height 14
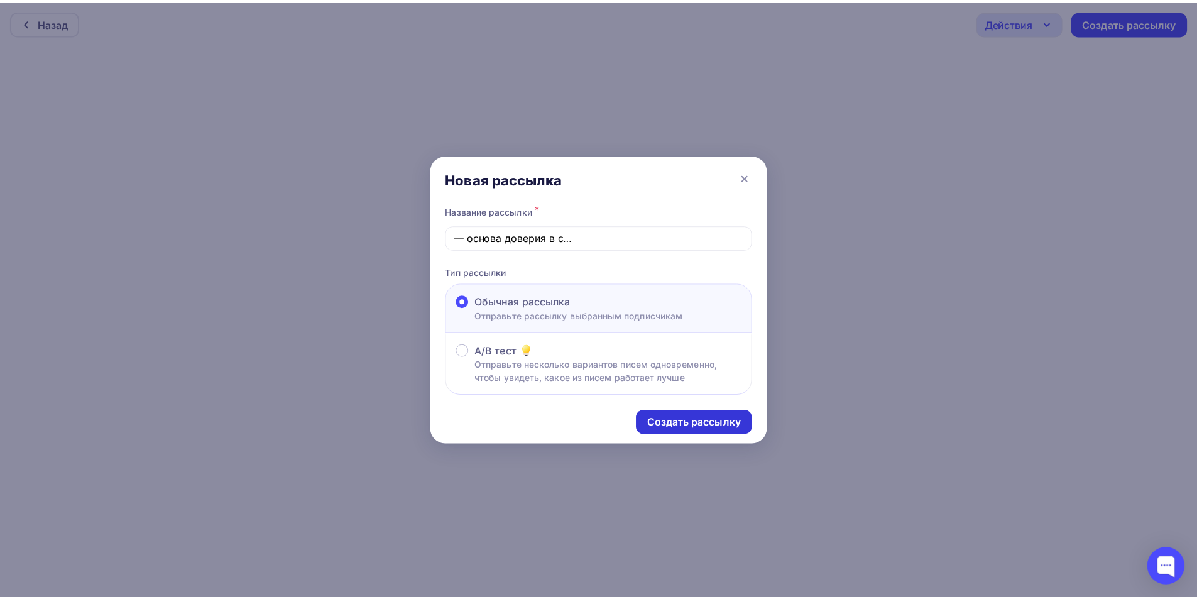
scroll to position [0, 0]
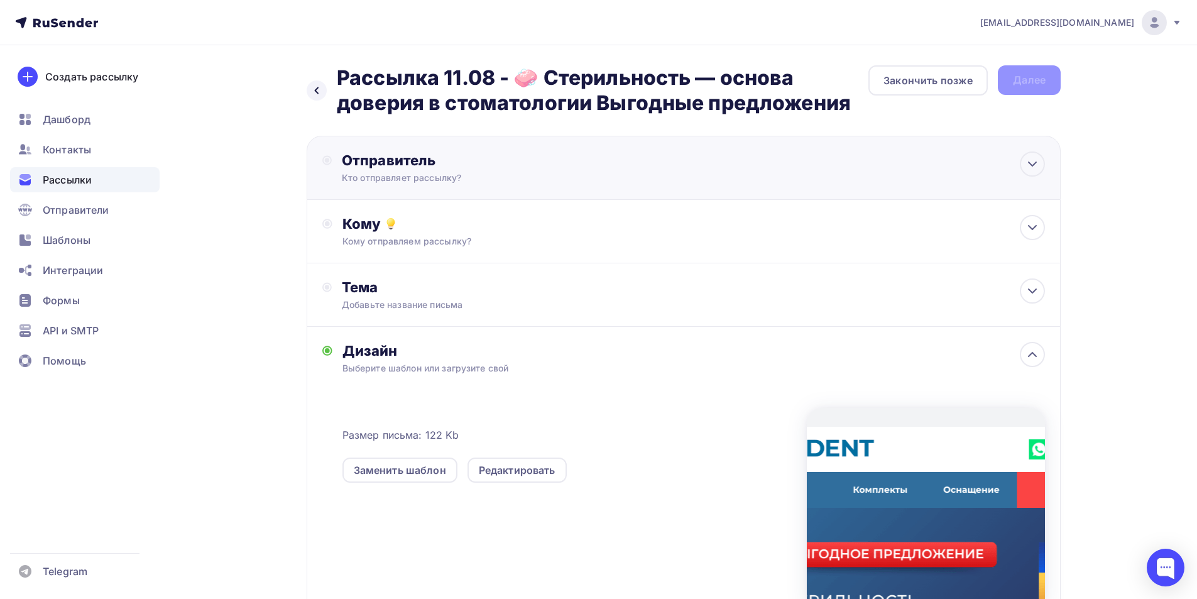
click at [506, 169] on div "Отправитель Кто отправляет рассылку? Email * [EMAIL_ADDRESS][DOMAIN_NAME] [EMAI…" at bounding box center [478, 167] width 272 height 33
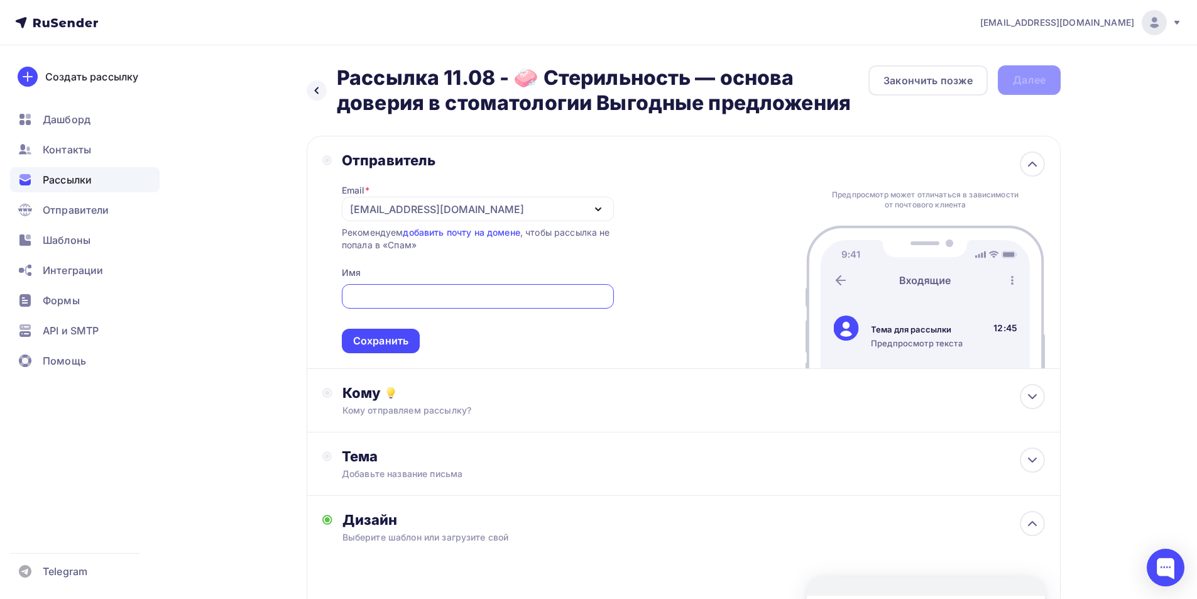
click at [381, 207] on div "[EMAIL_ADDRESS][DOMAIN_NAME]" at bounding box center [437, 209] width 174 height 15
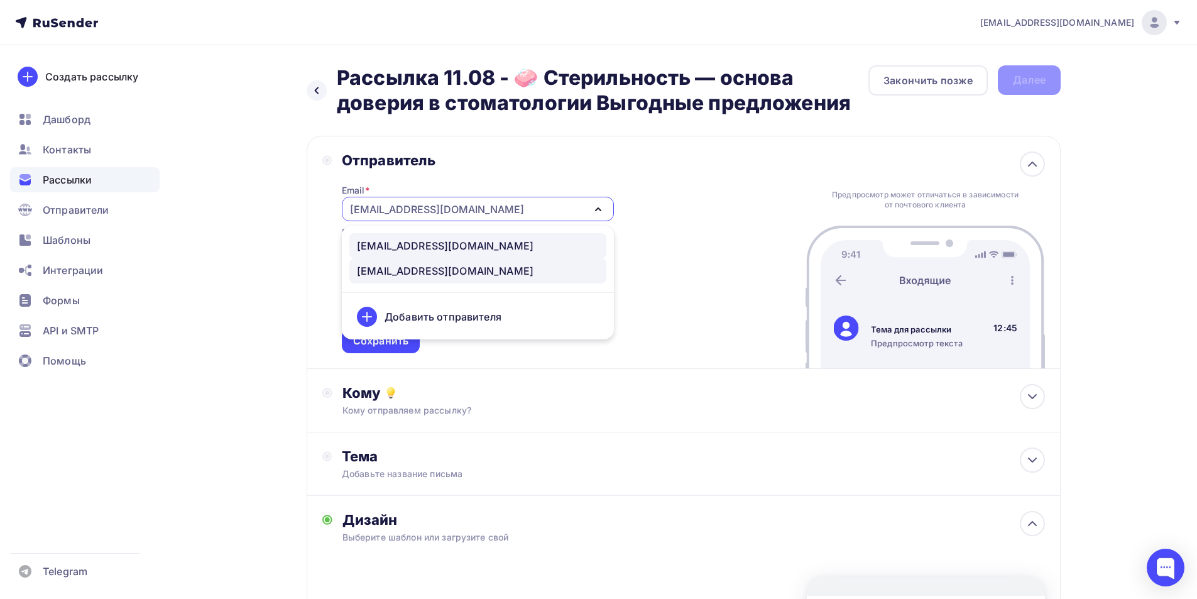
click at [395, 249] on div "[EMAIL_ADDRESS][DOMAIN_NAME]" at bounding box center [445, 245] width 177 height 15
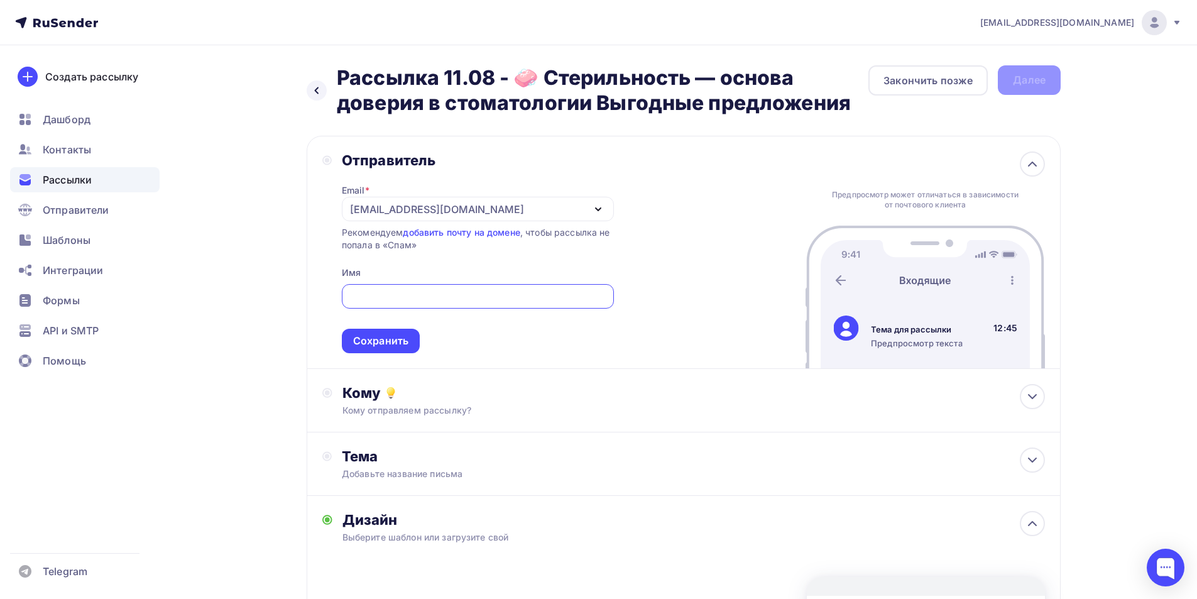
click at [427, 300] on input "text" at bounding box center [478, 296] width 258 height 15
drag, startPoint x: 464, startPoint y: 302, endPoint x: 303, endPoint y: 294, distance: 160.4
click at [303, 294] on div "Назад Рассылка 11.08 - 🧼 Стерильность — основа доверия в стоматологии Выгодные …" at bounding box center [599, 481] width 1030 height 873
type input "Компания FORDENT"
click at [403, 337] on div "Сохранить" at bounding box center [380, 341] width 55 height 14
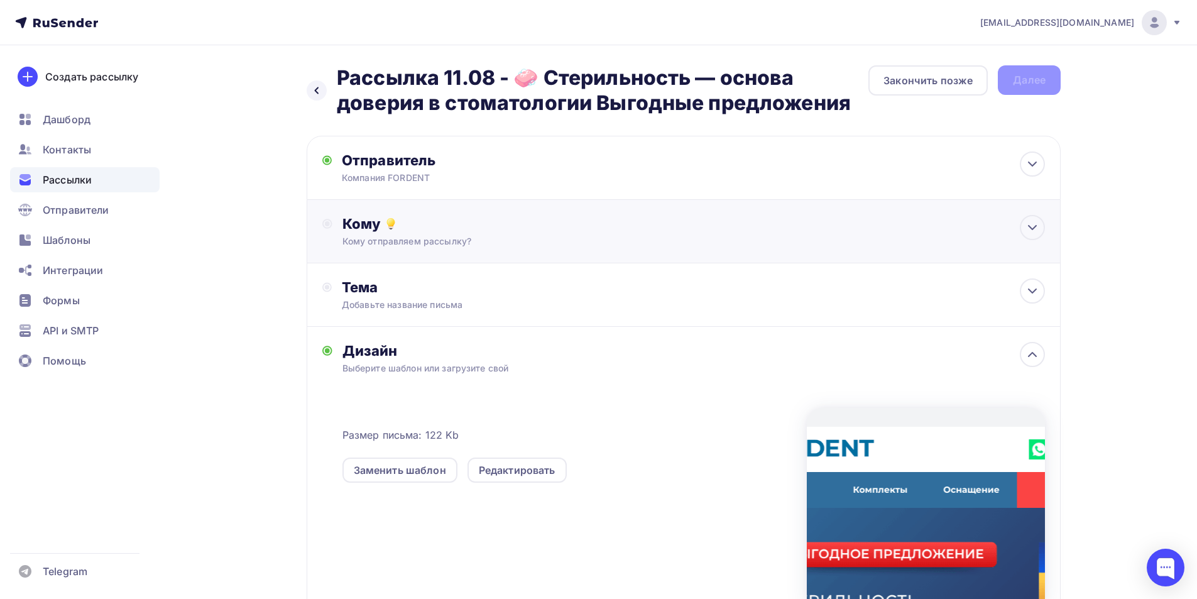
click at [425, 218] on div "Кому" at bounding box center [693, 224] width 702 height 18
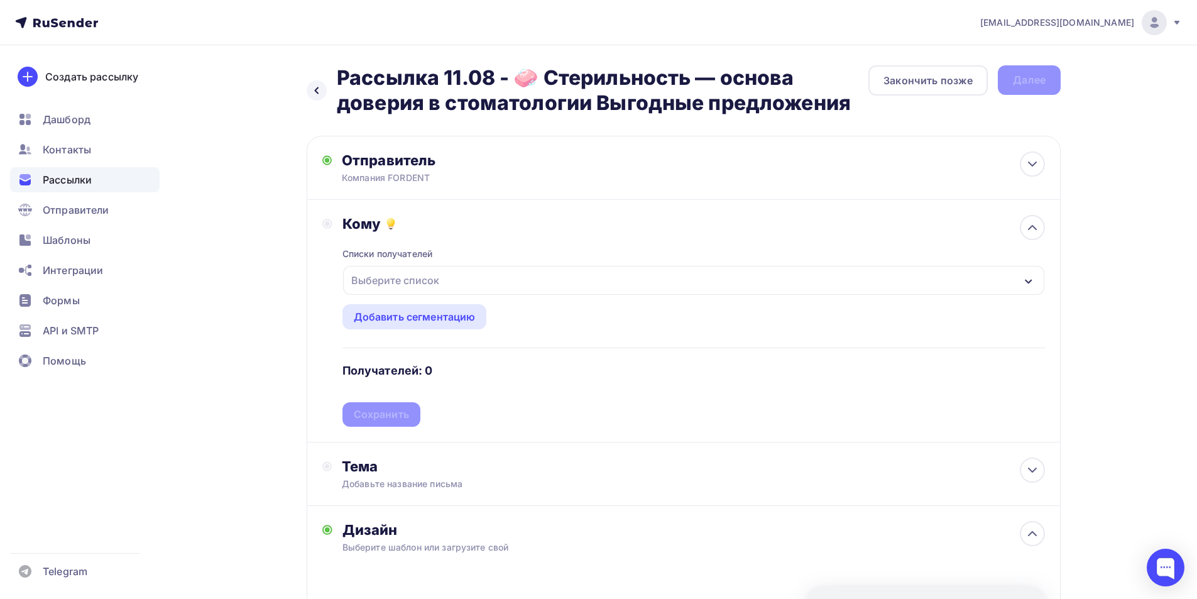
click at [464, 281] on div "Выберите список" at bounding box center [693, 280] width 701 height 29
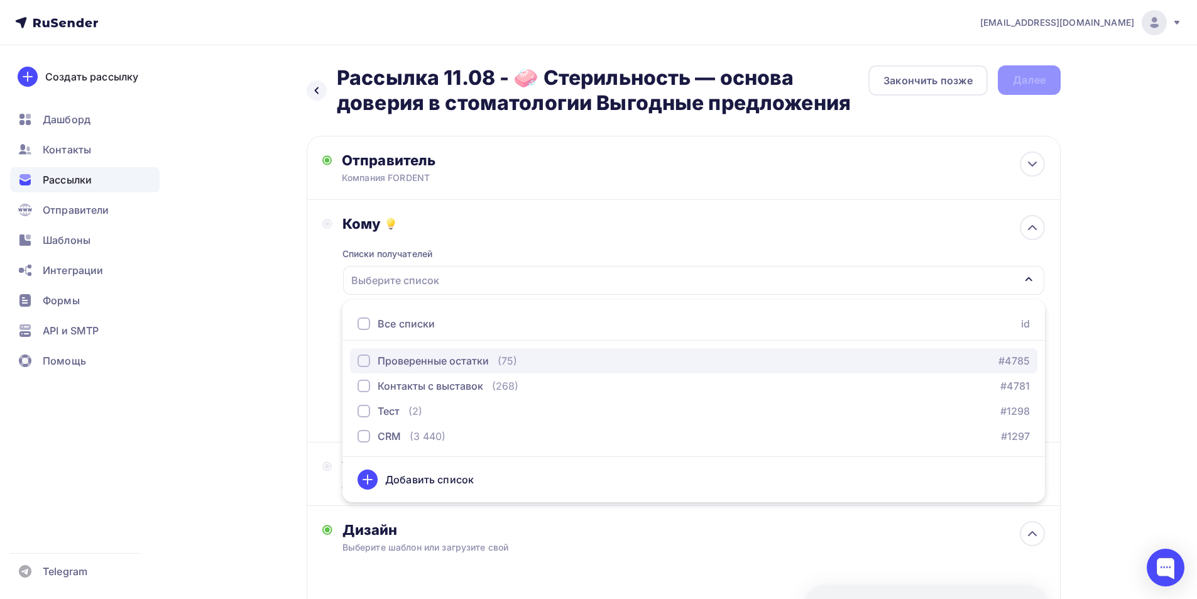
click at [410, 351] on button "Проверенные остатки (75) #4785" at bounding box center [693, 360] width 687 height 25
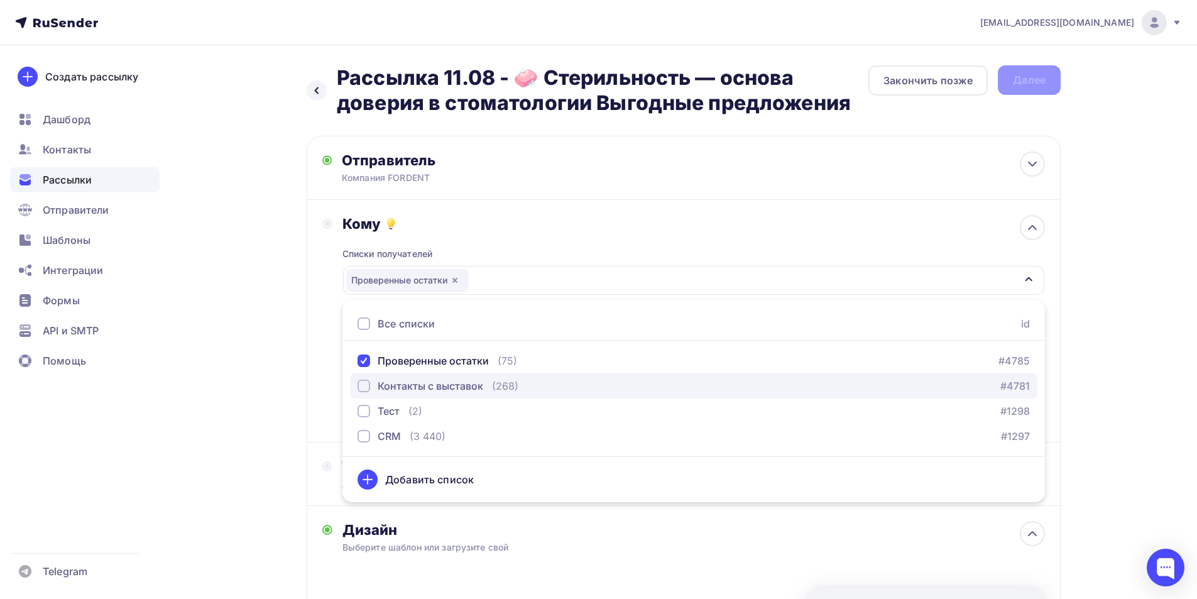
click at [416, 387] on div "Контакты с выставок" at bounding box center [431, 385] width 106 height 15
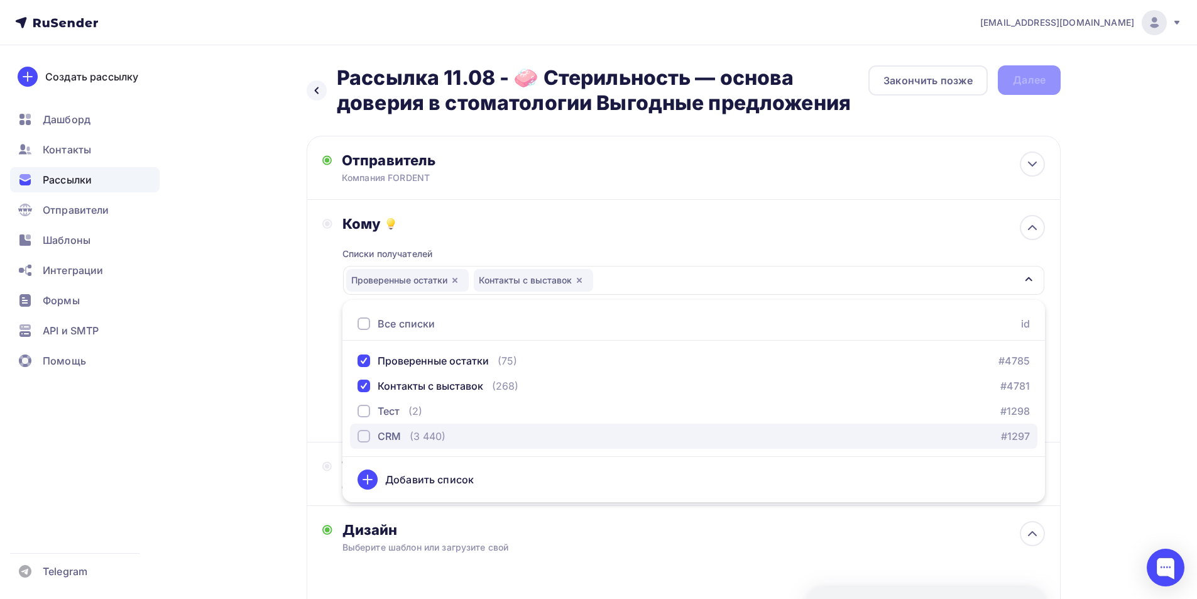
click at [392, 432] on div "CRM" at bounding box center [389, 435] width 23 height 15
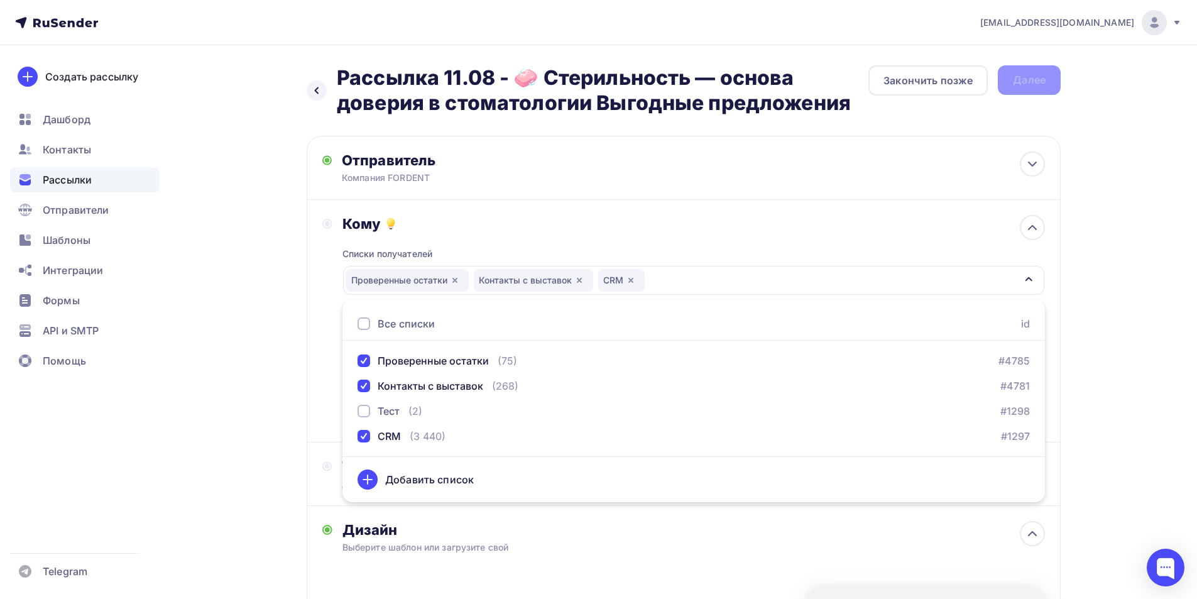
click at [305, 391] on div "Назад Рассылка 11.08 - 🧼 Стерильность — основа доверия в стоматологии Выгодные …" at bounding box center [599, 486] width 1030 height 883
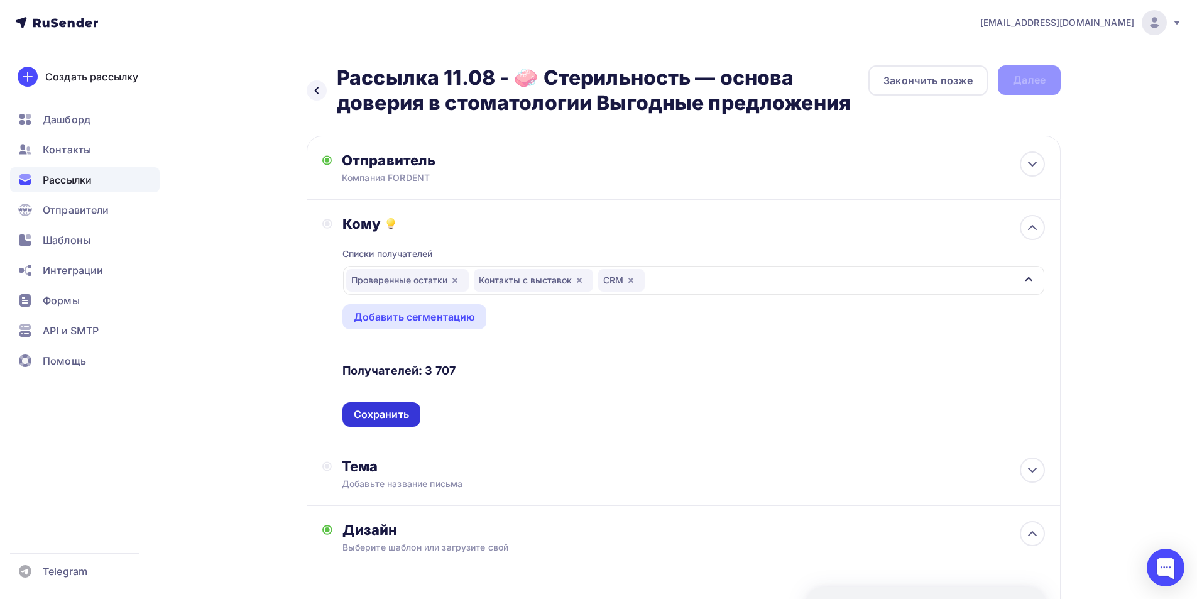
click at [383, 416] on div "Сохранить" at bounding box center [381, 414] width 55 height 14
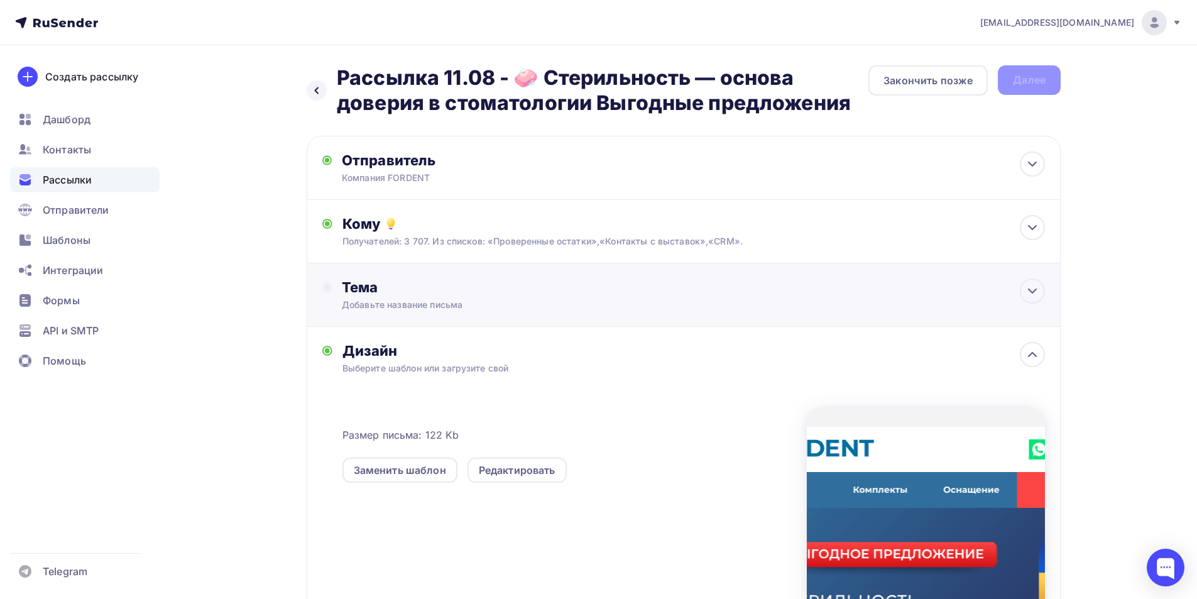
click at [416, 312] on div "Тема Добавьте название письма Тема * Рекомендуем использовать не более 150 симв…" at bounding box center [684, 294] width 754 height 63
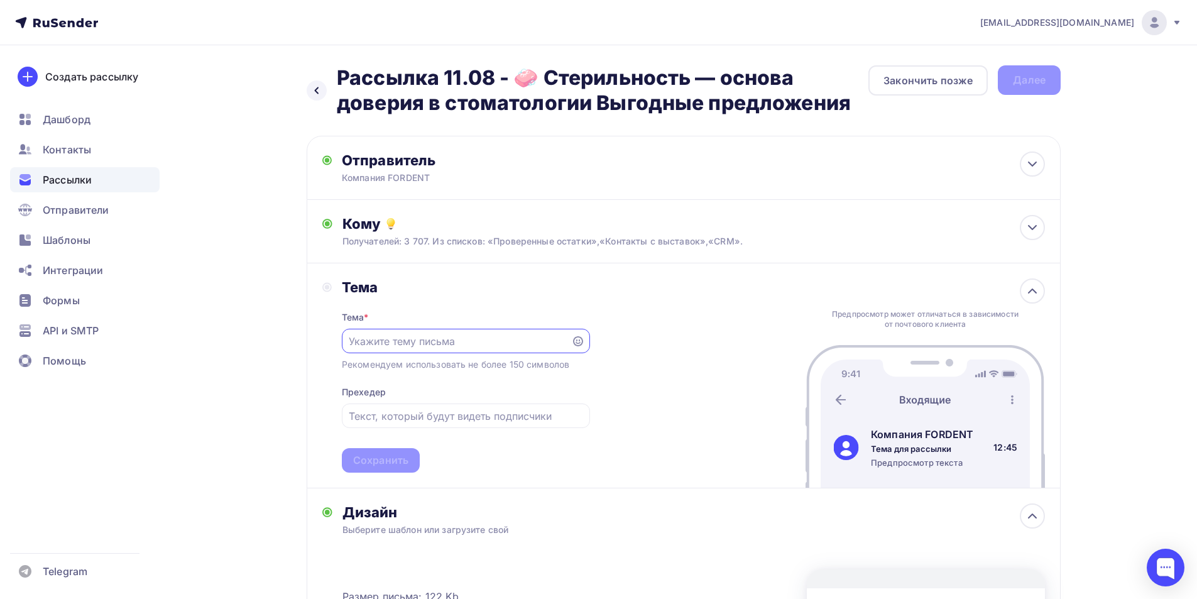
paste input "🧼 Стерильность — основа доверия в стоматологии"
type input "🧼 Стерильность — основа доверия в стоматологии"
drag, startPoint x: 436, startPoint y: 423, endPoint x: 430, endPoint y: 422, distance: 6.4
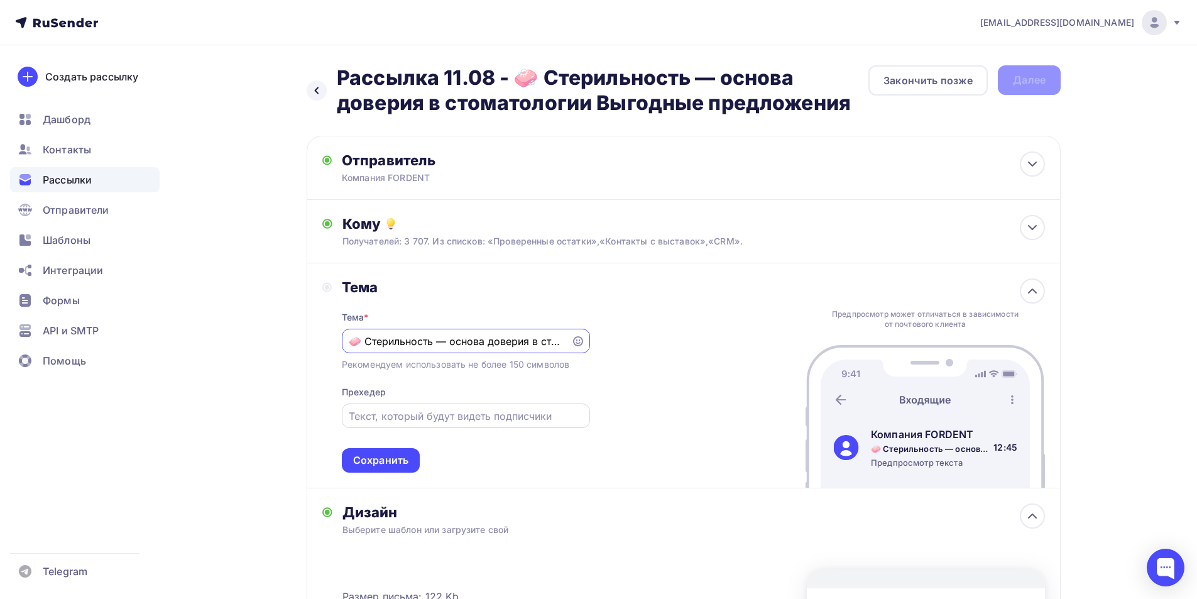
click at [435, 423] on div at bounding box center [466, 415] width 248 height 24
click at [405, 420] on input "text" at bounding box center [466, 415] width 234 height 15
paste input "Выгодные предложения"
type input "Выгодные предложения"
click at [641, 398] on div "Тема Тема * 🧼 Стерильность — основа доверия в стоматологии Рекомендуем использо…" at bounding box center [684, 375] width 754 height 225
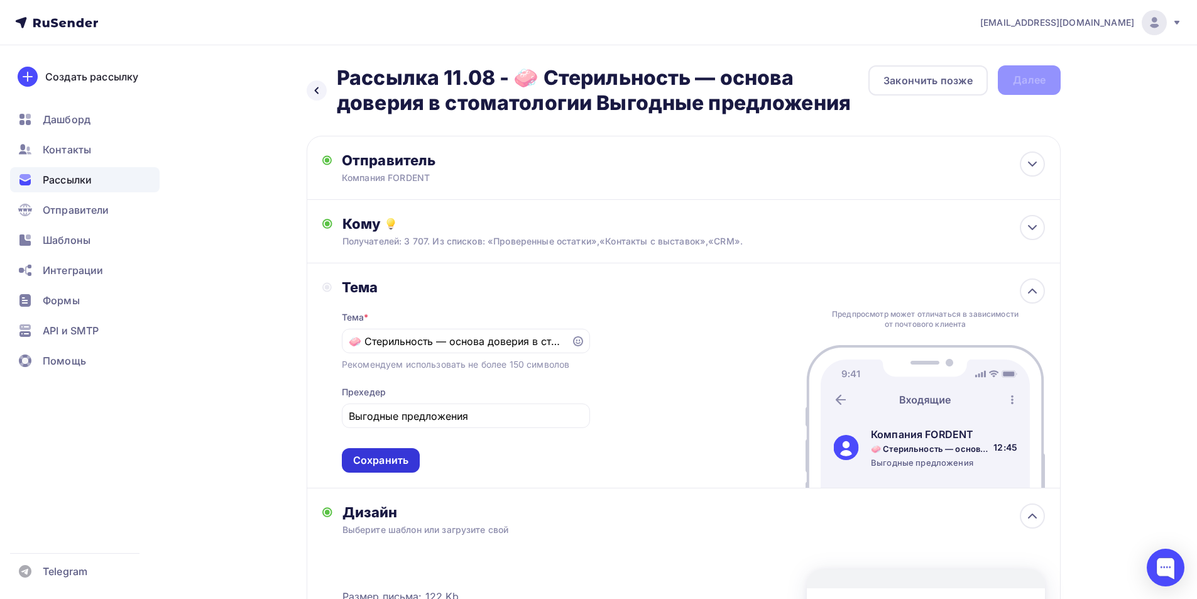
click at [396, 459] on div "Сохранить" at bounding box center [380, 460] width 55 height 14
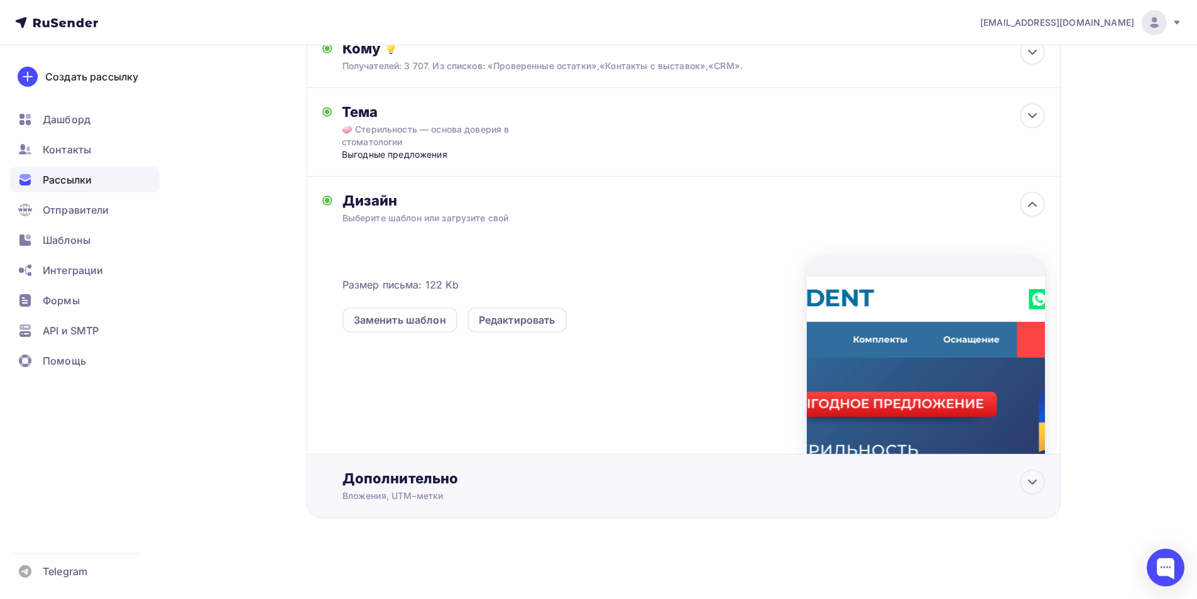
click at [438, 475] on div "Дополнительно" at bounding box center [693, 478] width 702 height 18
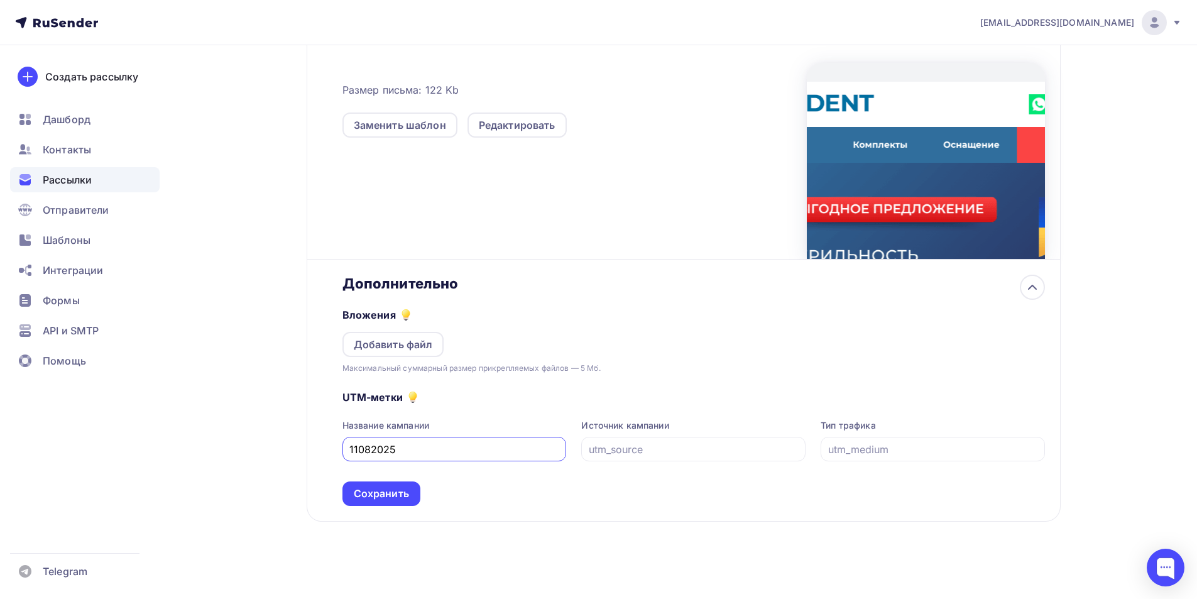
scroll to position [374, 0]
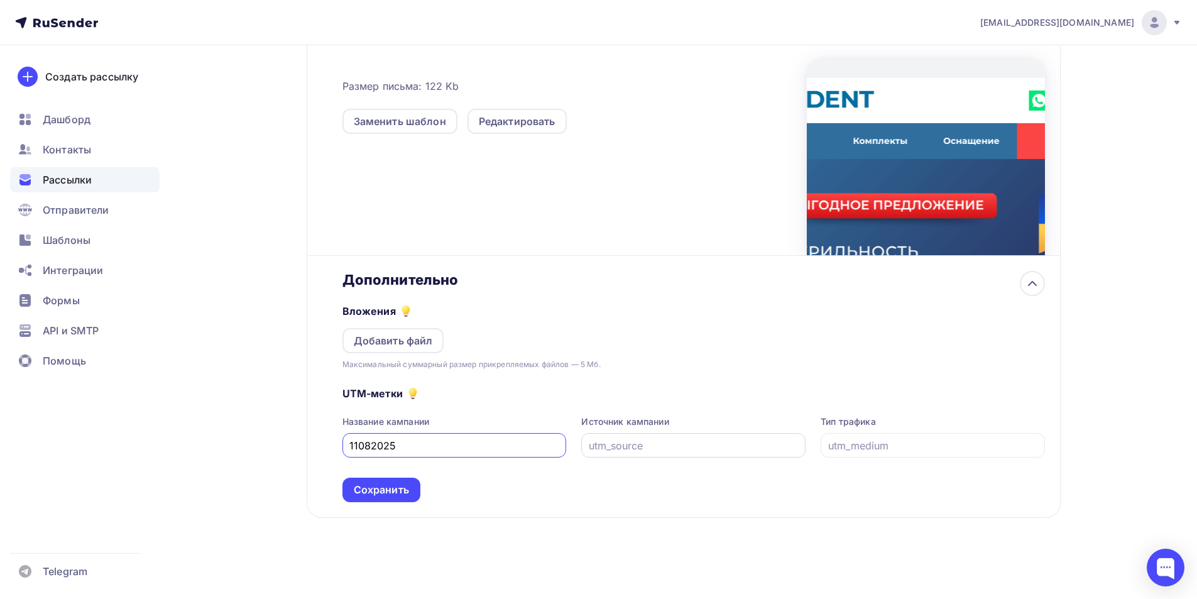
type input "11082025"
click at [680, 454] on div at bounding box center [693, 445] width 224 height 24
click at [694, 445] on input "text" at bounding box center [694, 445] width 210 height 15
drag, startPoint x: 694, startPoint y: 443, endPoint x: 550, endPoint y: 454, distance: 144.3
click at [483, 425] on div "Название кампании 11082025 Источник кампании email Тип трафика" at bounding box center [693, 436] width 702 height 42
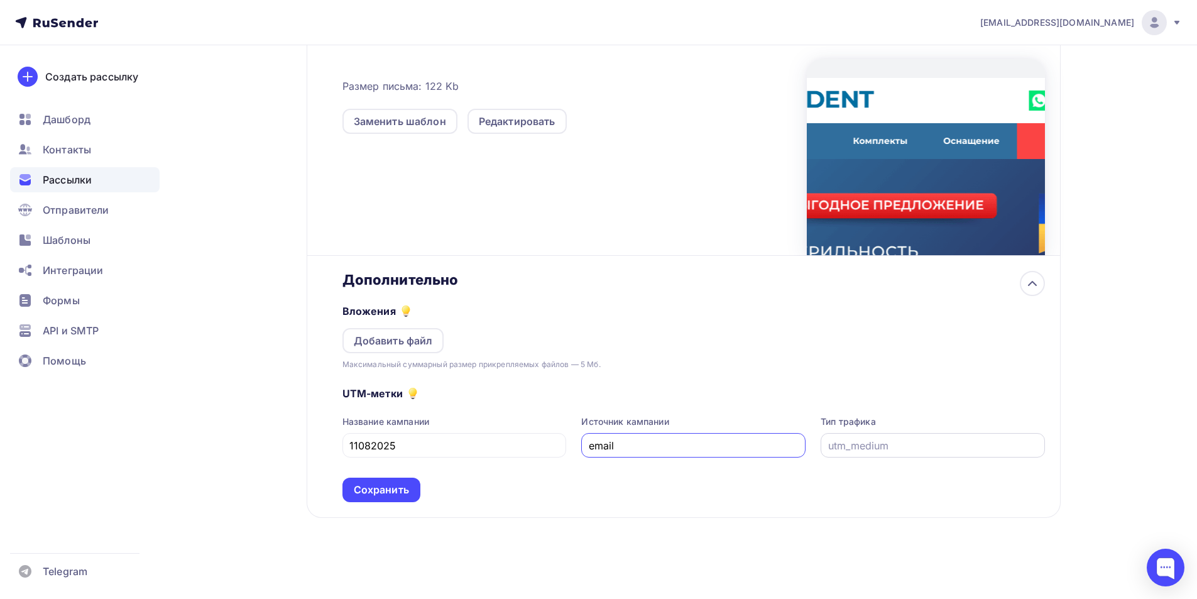
type input "email"
click at [901, 440] on input "text" at bounding box center [933, 445] width 210 height 15
paste input "email"
type input "email"
click at [402, 489] on div "Сохранить" at bounding box center [381, 489] width 55 height 14
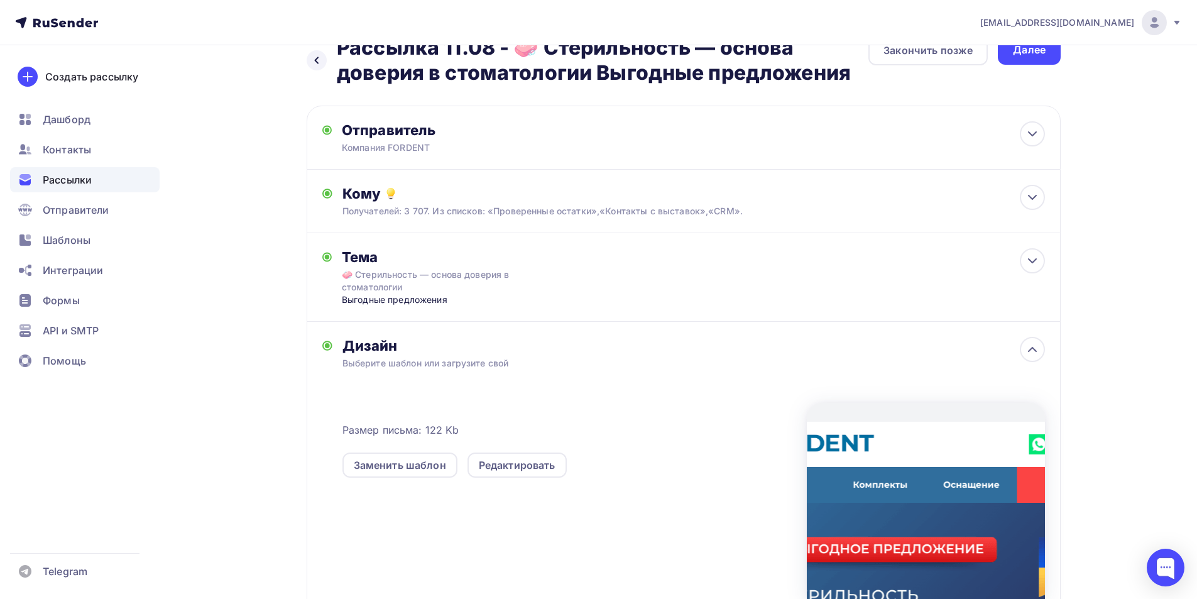
scroll to position [0, 0]
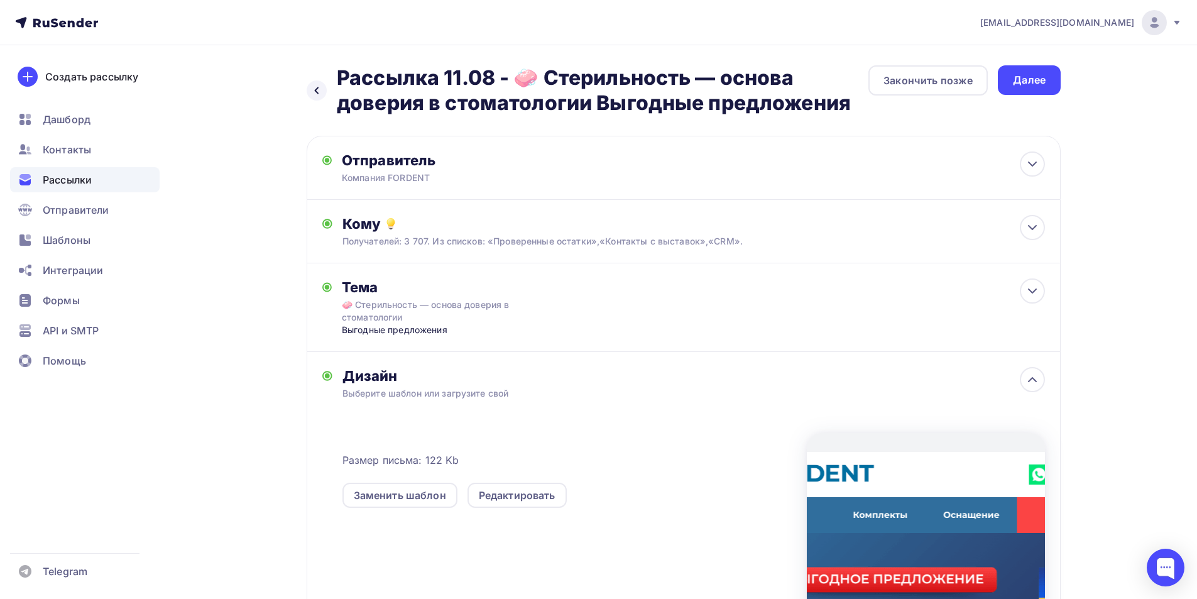
drag, startPoint x: 1036, startPoint y: 75, endPoint x: 894, endPoint y: 156, distance: 163.5
click at [1035, 75] on div "Далее" at bounding box center [1029, 80] width 33 height 14
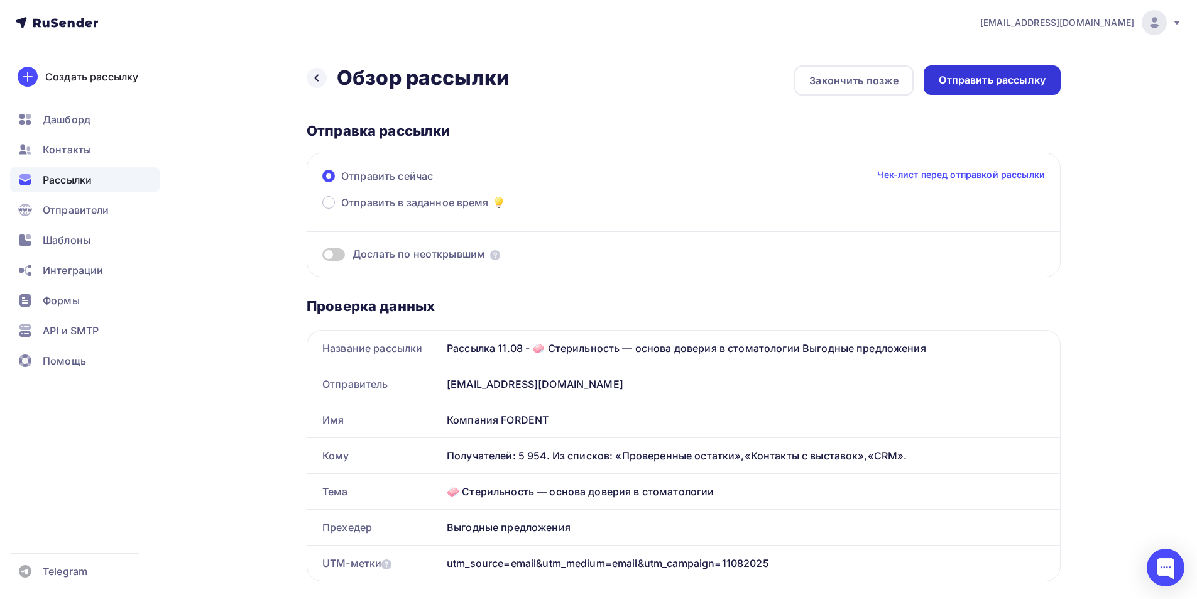
click at [1042, 77] on div "Отправить рассылку" at bounding box center [992, 80] width 107 height 14
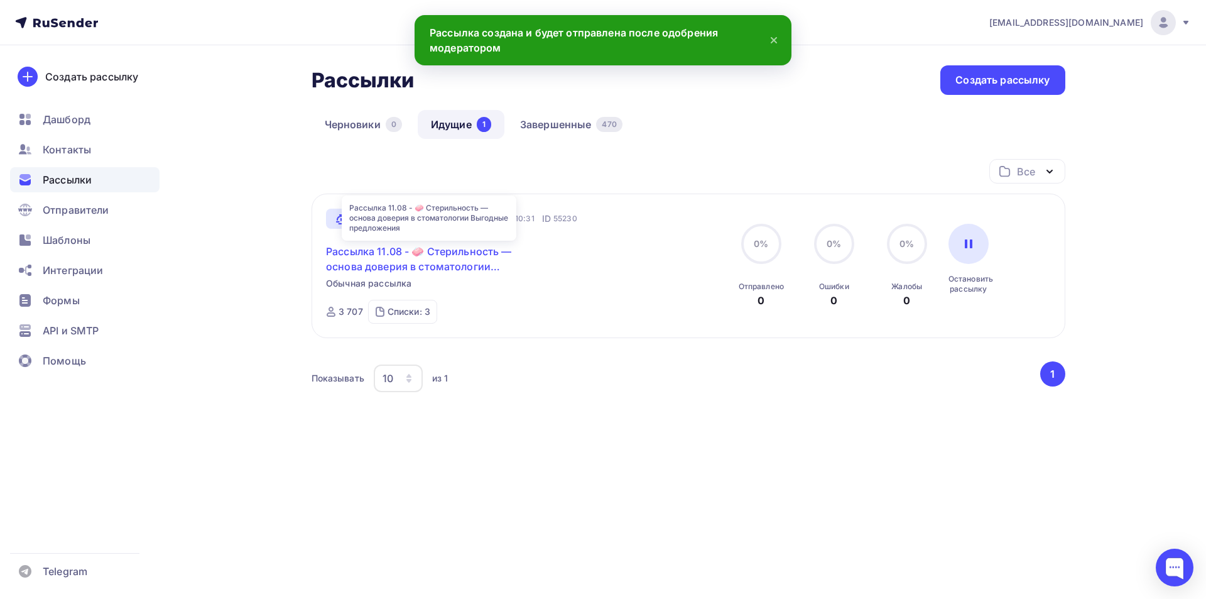
drag, startPoint x: 382, startPoint y: 256, endPoint x: 389, endPoint y: 247, distance: 11.2
click at [381, 256] on link "Рассылка 11.08 - 🧼 Стерильность — основа доверия в стоматологии Выгодные предло…" at bounding box center [433, 259] width 215 height 30
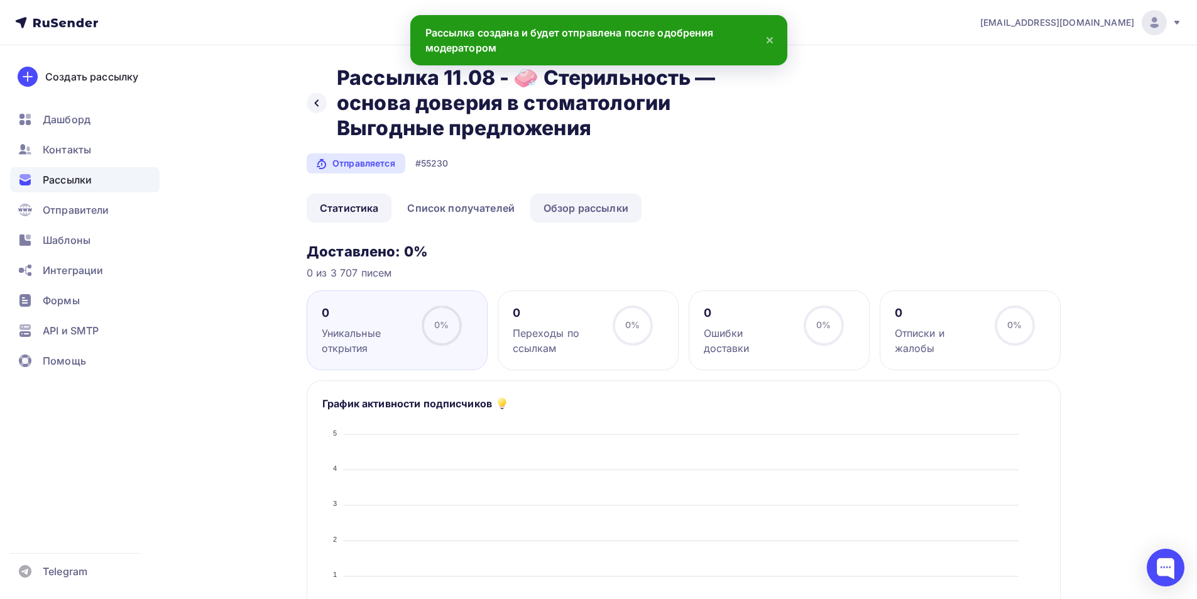
drag, startPoint x: 584, startPoint y: 194, endPoint x: 592, endPoint y: 204, distance: 12.5
click at [585, 196] on link "Обзор рассылки" at bounding box center [585, 207] width 111 height 29
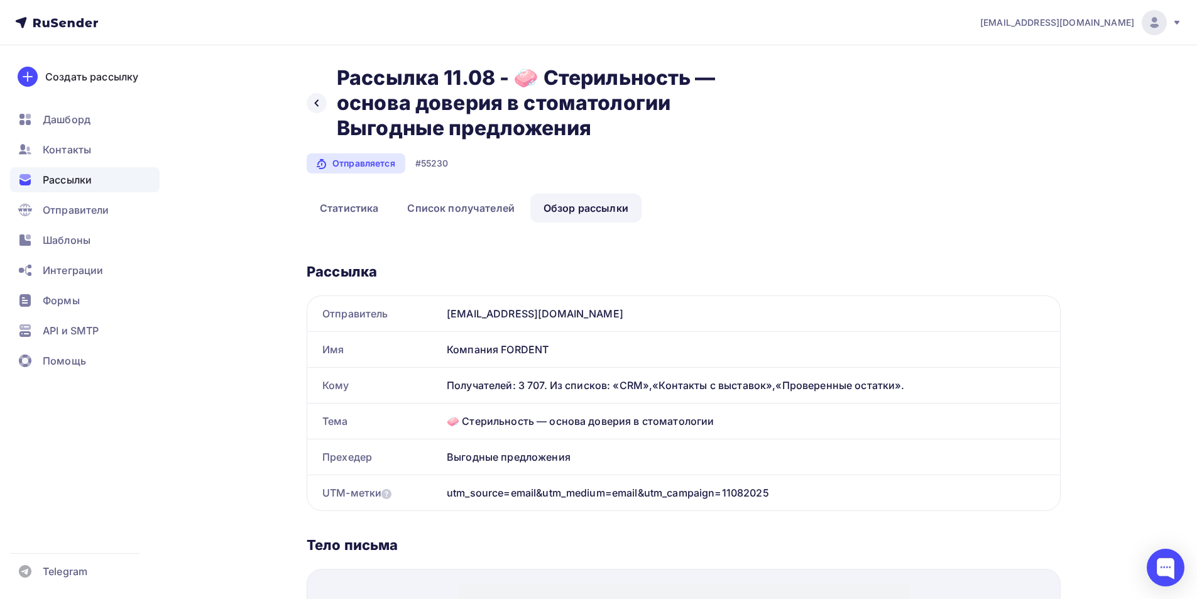
drag, startPoint x: 67, startPoint y: 174, endPoint x: 75, endPoint y: 171, distance: 9.1
click at [68, 175] on span "Рассылки" at bounding box center [67, 179] width 49 height 15
